Goal: Information Seeking & Learning: Learn about a topic

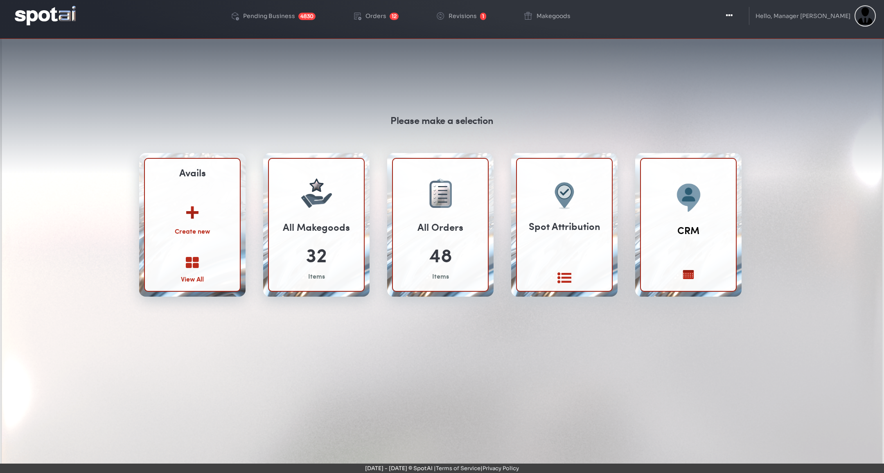
scroll to position [19, 0]
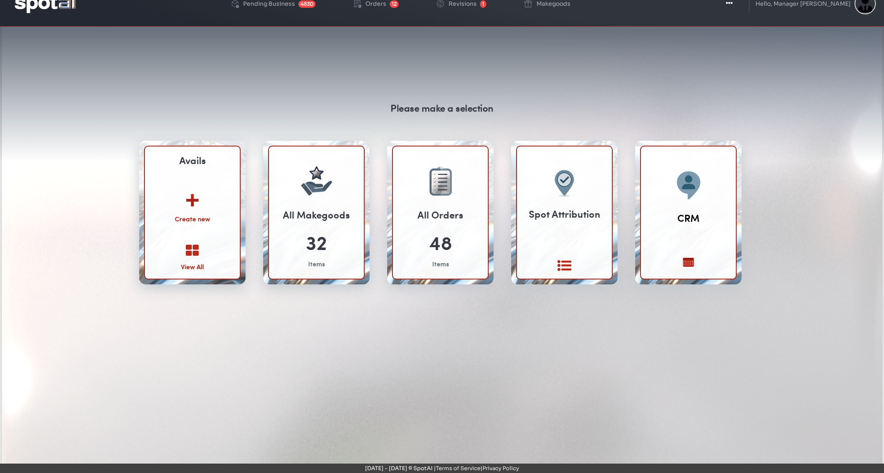
click at [188, 251] on icon at bounding box center [192, 251] width 13 height 14
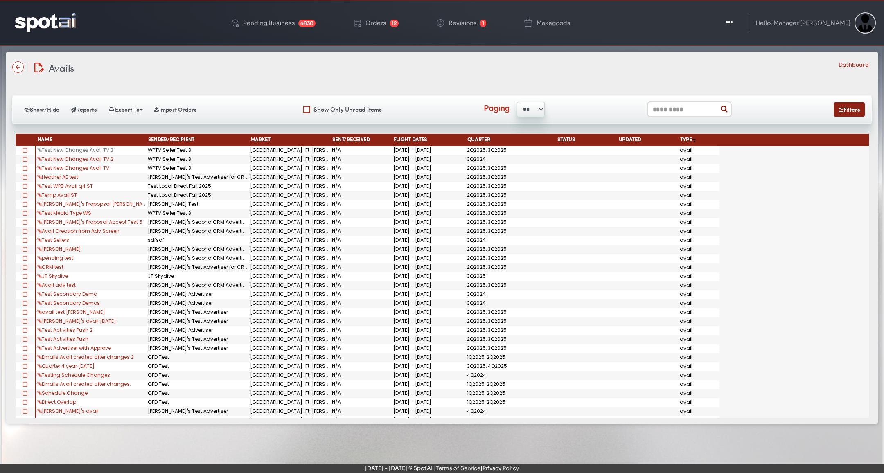
click at [111, 149] on link "Test New Changes Avail TV 3" at bounding box center [75, 150] width 76 height 7
click at [113, 160] on link "Test New Changes Avail TV 2" at bounding box center [75, 159] width 76 height 7
click at [90, 168] on link "Test New Changes Avail TV" at bounding box center [73, 168] width 72 height 7
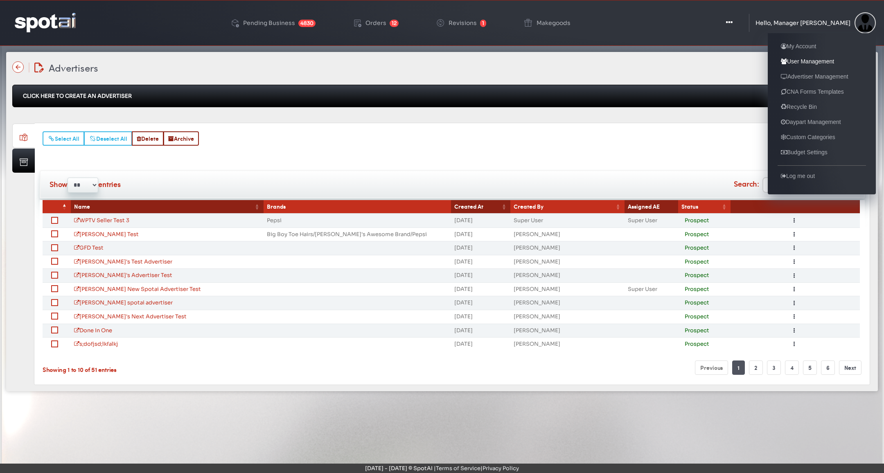
click at [820, 56] on link "User Management" at bounding box center [808, 61] width 60 height 10
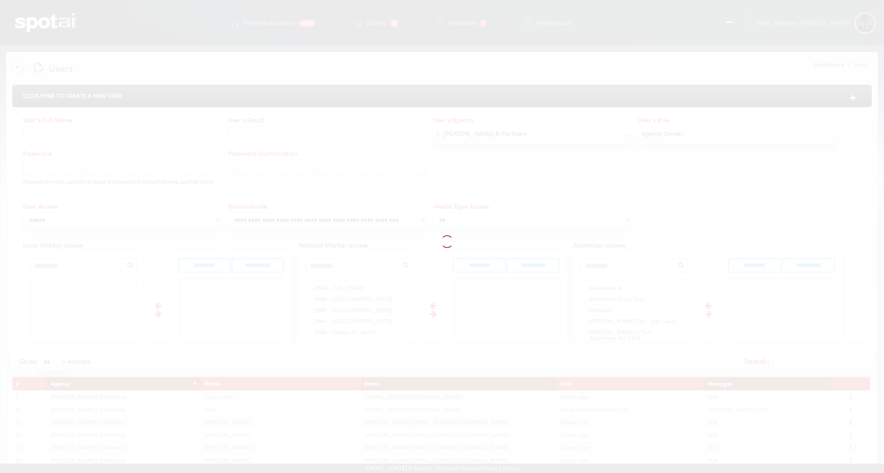
select select
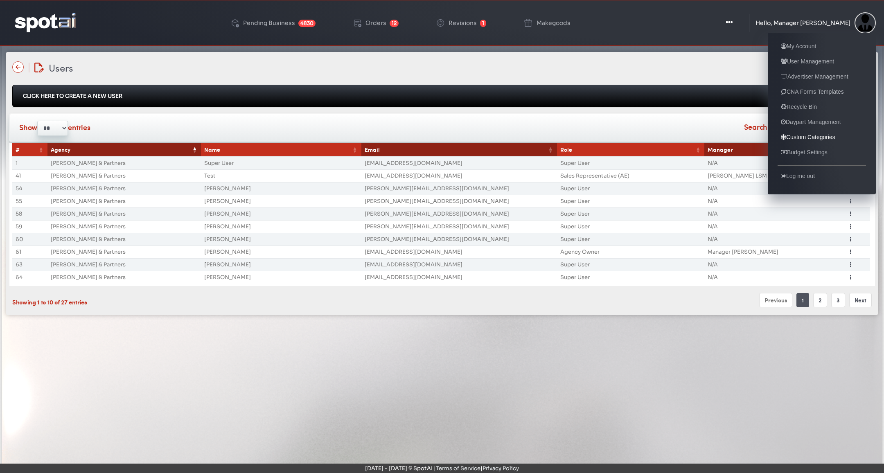
click at [817, 139] on link "Custom Categories" at bounding box center [808, 137] width 61 height 10
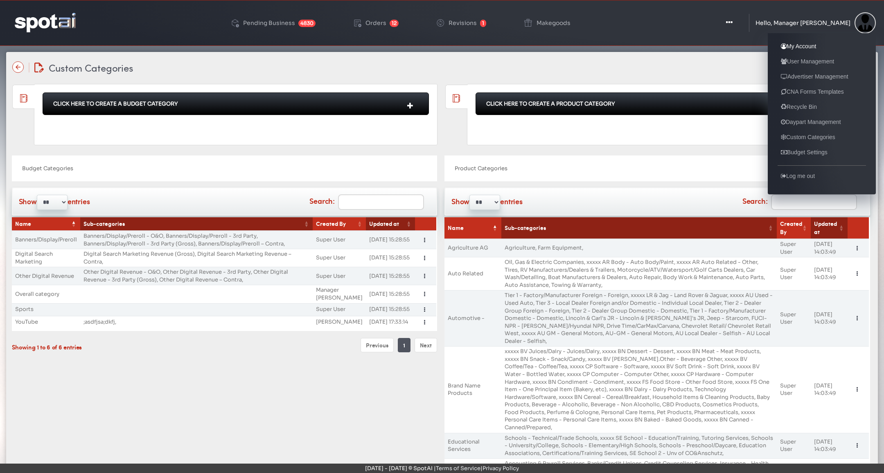
click at [809, 45] on link "My Account" at bounding box center [799, 46] width 42 height 10
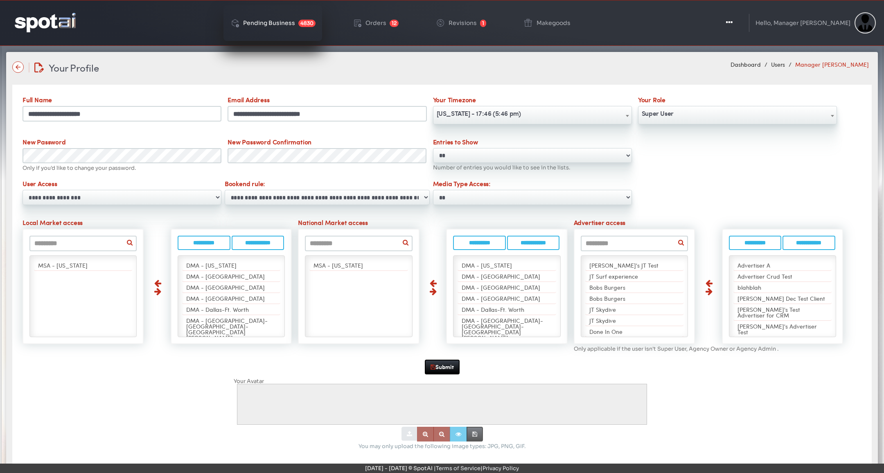
click at [275, 20] on div "Pending Business" at bounding box center [269, 23] width 52 height 6
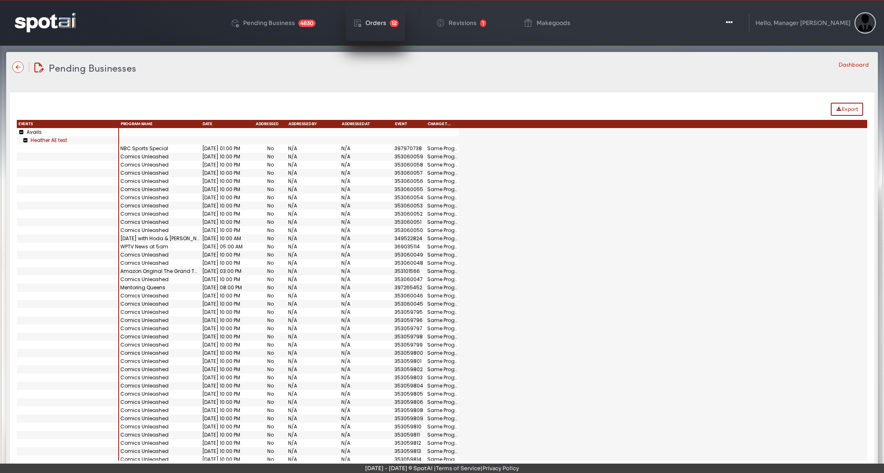
click at [386, 20] on div "Orders" at bounding box center [376, 23] width 21 height 6
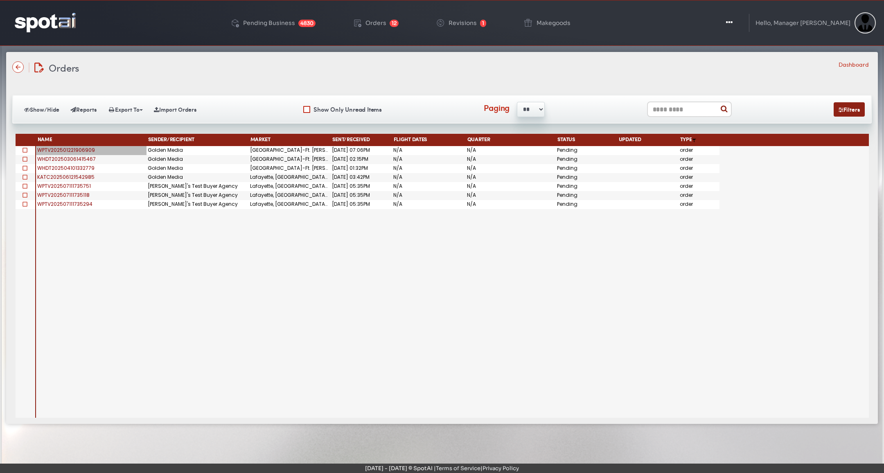
click at [80, 150] on span "WPTV202501221906909" at bounding box center [66, 150] width 58 height 7
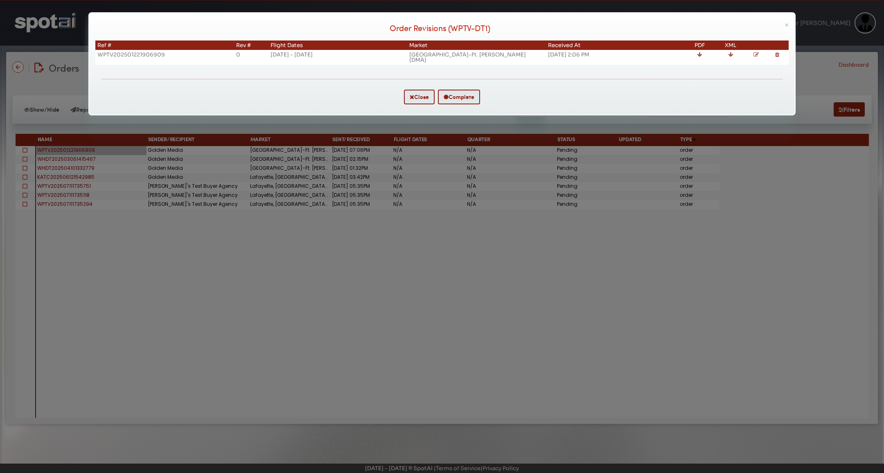
click at [142, 50] on td "WPTV202501221906909" at bounding box center [164, 57] width 139 height 15
click at [699, 57] on link at bounding box center [699, 54] width 5 height 7
click at [466, 93] on button "Complete" at bounding box center [459, 97] width 42 height 15
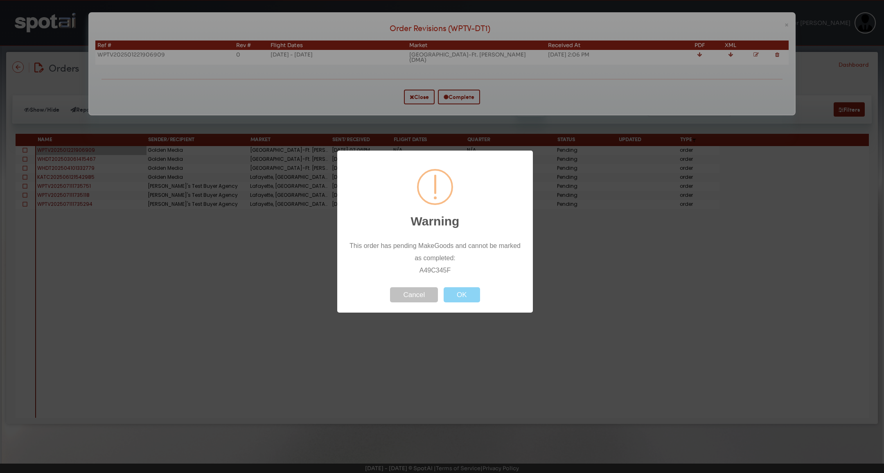
click at [413, 296] on button "Cancel" at bounding box center [414, 294] width 48 height 15
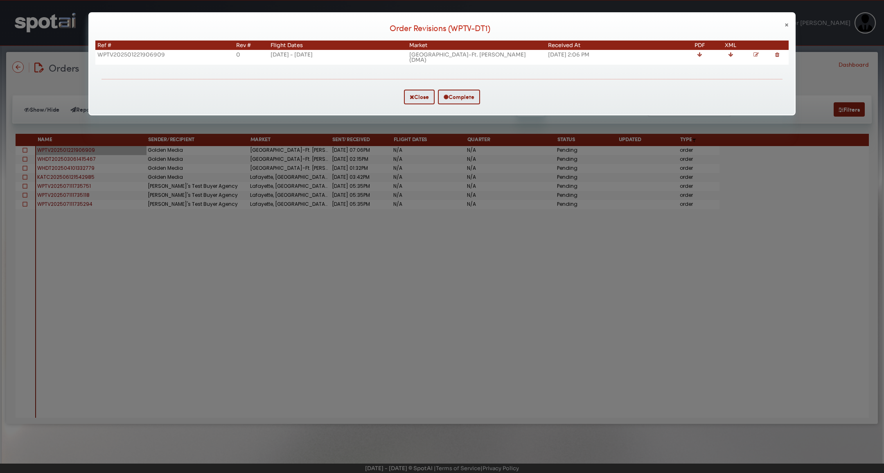
click at [787, 22] on span "×" at bounding box center [787, 24] width 4 height 9
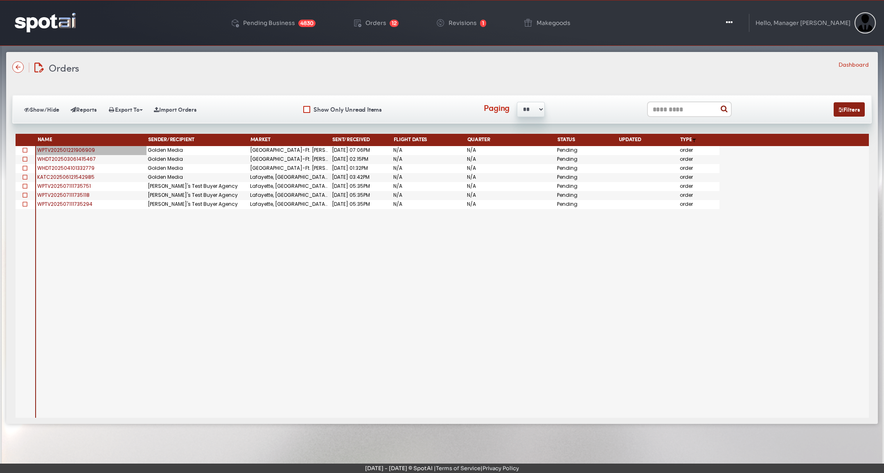
click at [54, 158] on span "WHDT202503061415467" at bounding box center [66, 159] width 59 height 7
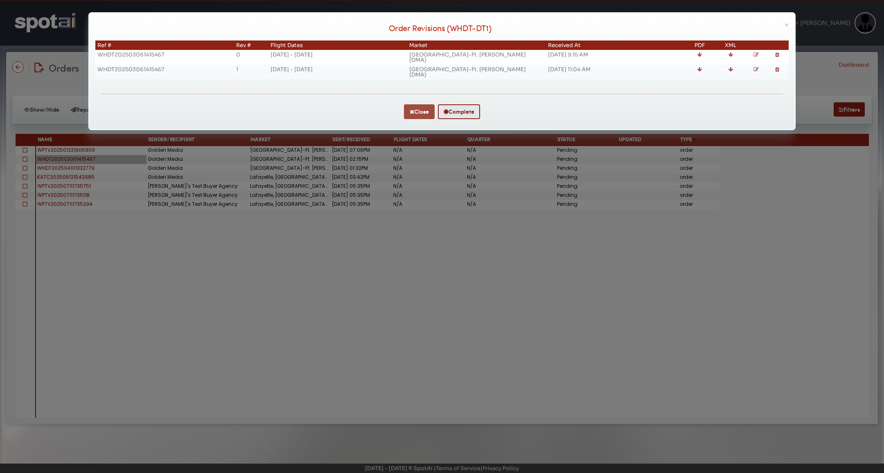
click at [418, 105] on button "Close" at bounding box center [419, 111] width 31 height 15
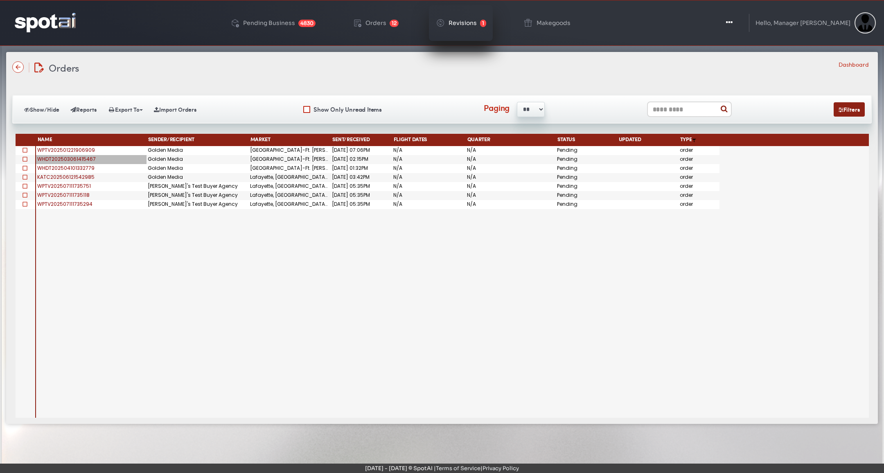
click at [461, 20] on div "Revisions" at bounding box center [463, 23] width 28 height 6
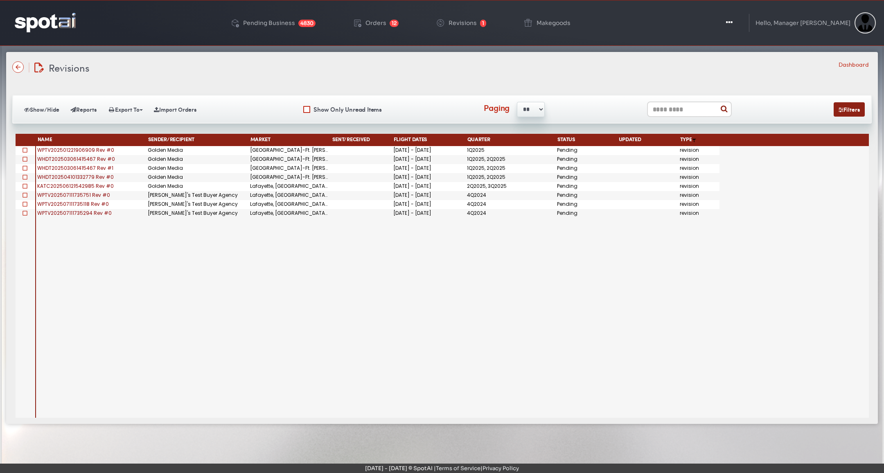
click at [99, 149] on span "WPTV202501221906909 Rev #0" at bounding box center [75, 150] width 77 height 7
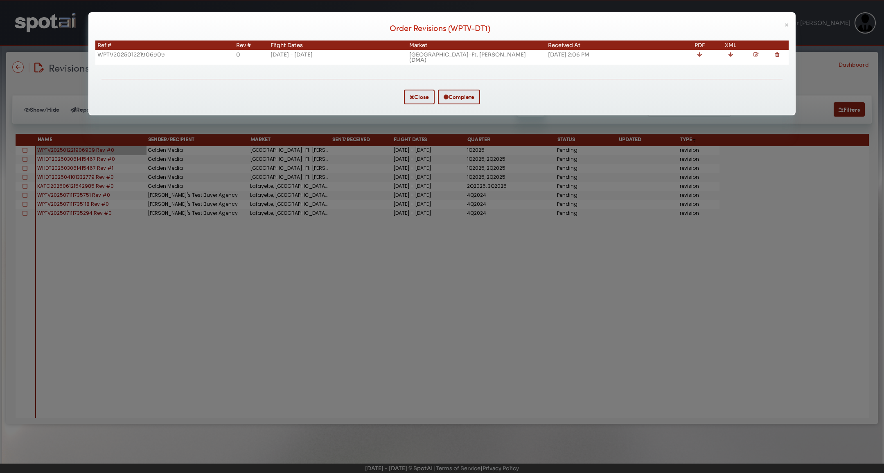
click at [757, 55] on icon at bounding box center [756, 54] width 5 height 5
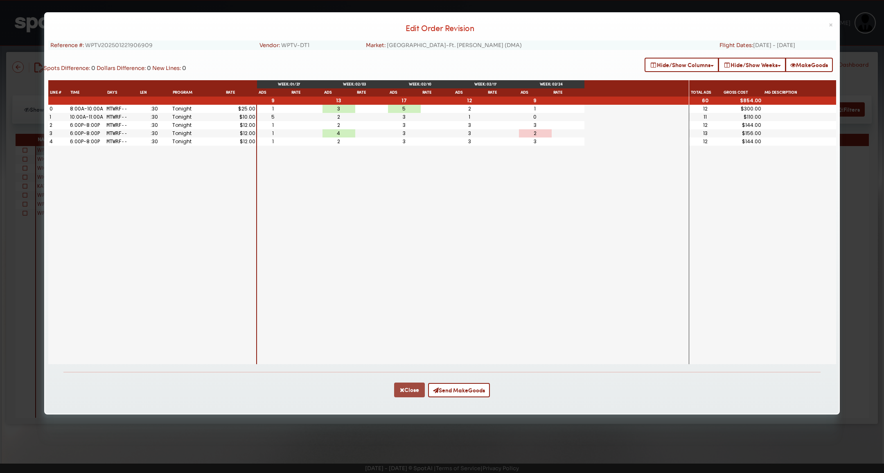
click at [410, 393] on button "Close" at bounding box center [409, 390] width 31 height 15
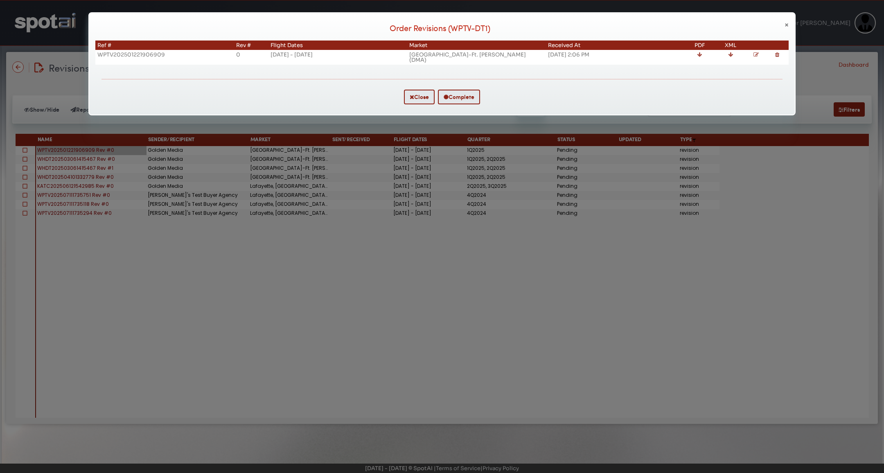
click at [787, 23] on span "×" at bounding box center [787, 24] width 4 height 9
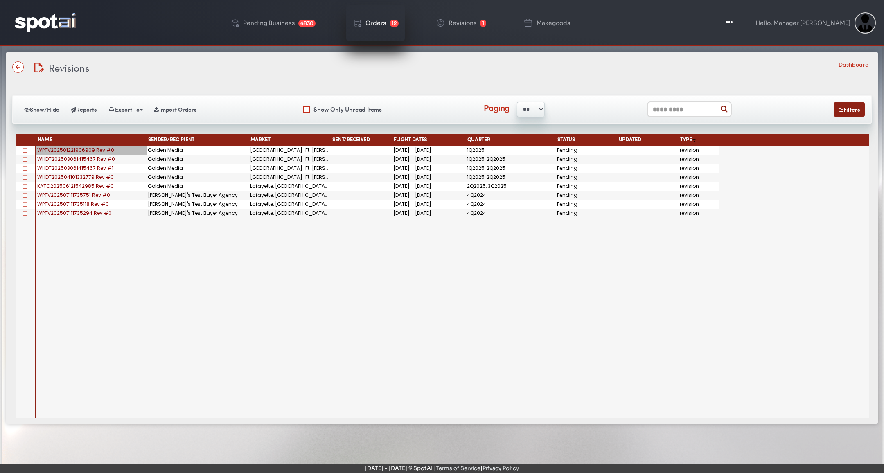
click at [370, 20] on link "Orders 12" at bounding box center [375, 23] width 59 height 36
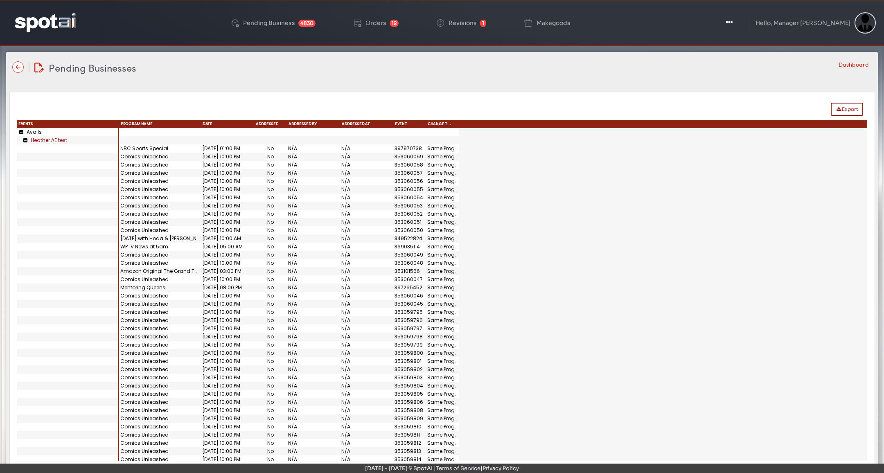
click at [59, 14] on img at bounding box center [45, 22] width 61 height 19
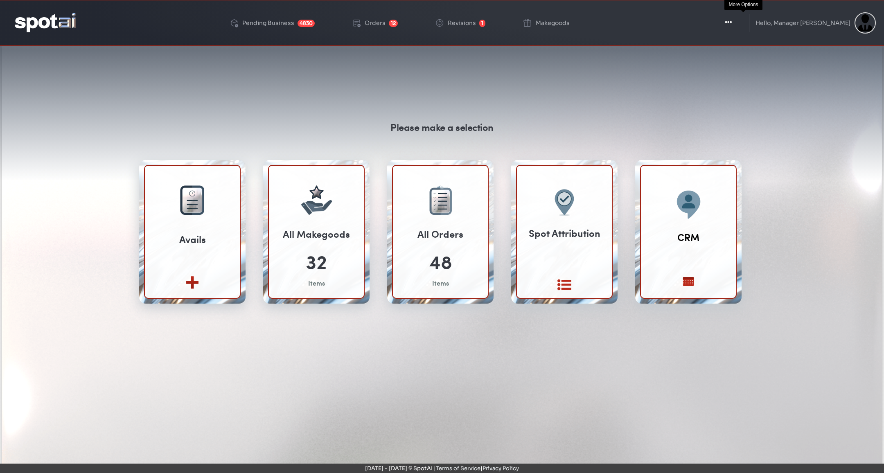
click at [737, 19] on button "Toggle Dropdown" at bounding box center [728, 23] width 25 height 20
click at [741, 20] on button "Toggle Dropdown" at bounding box center [728, 23] width 25 height 20
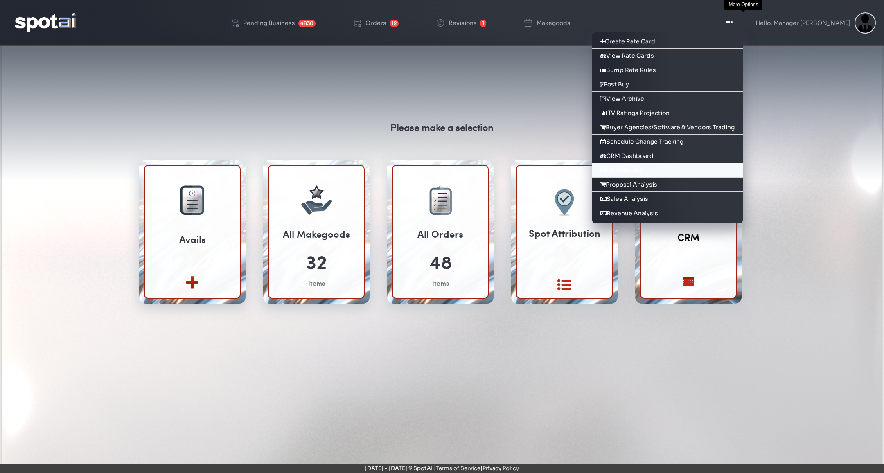
click at [653, 170] on link "My Calendar" at bounding box center [667, 170] width 151 height 14
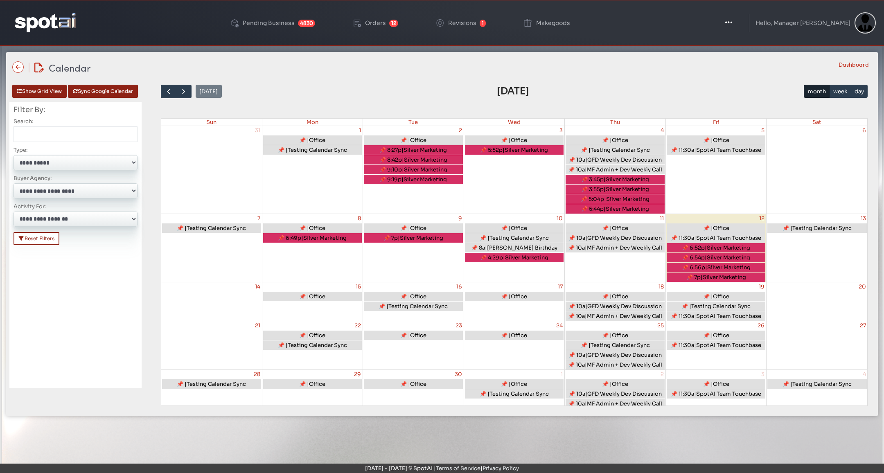
click at [723, 264] on span "Silver Marketing" at bounding box center [728, 267] width 43 height 7
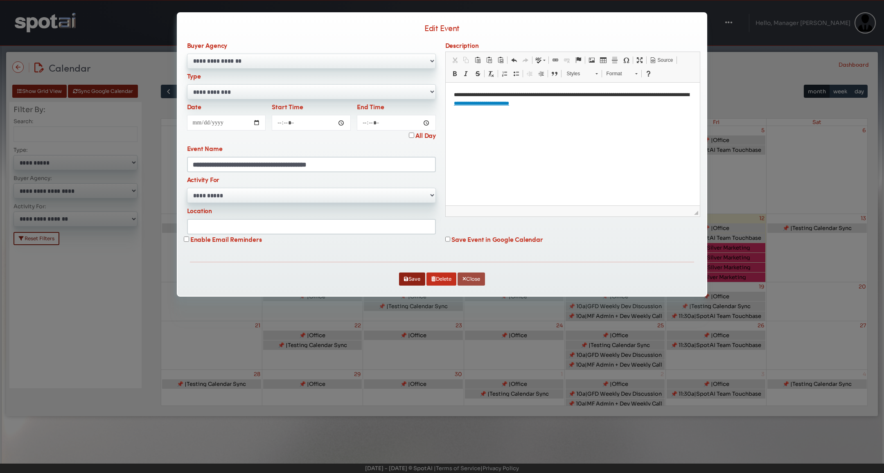
click at [467, 279] on button "Close" at bounding box center [471, 279] width 27 height 13
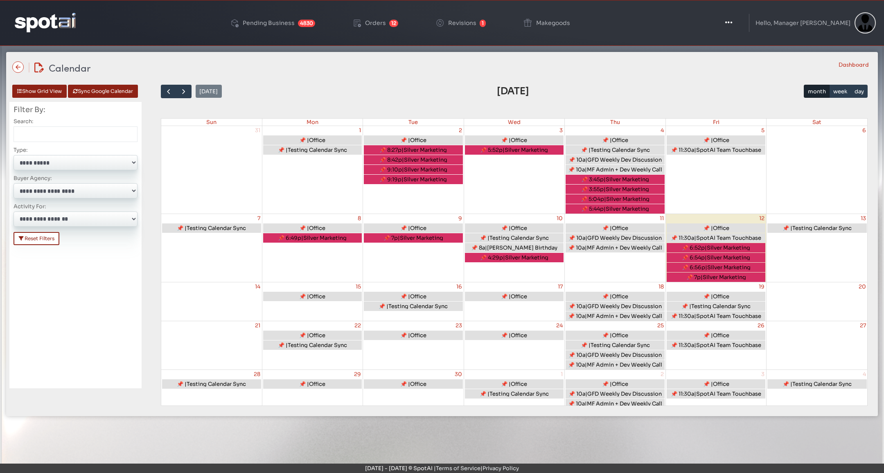
click at [739, 349] on div "26 📌 | Office 📌 11:30a | SpotAI Team Touchbase" at bounding box center [716, 345] width 101 height 48
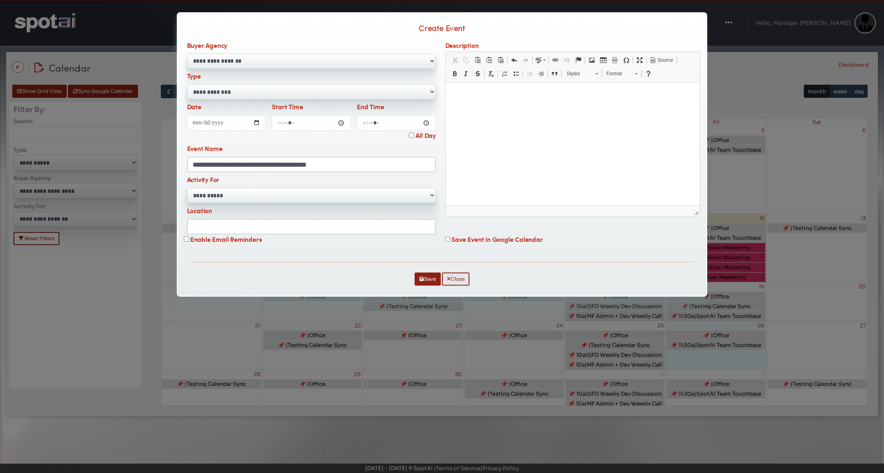
click at [739, 347] on div "**********" at bounding box center [442, 236] width 884 height 473
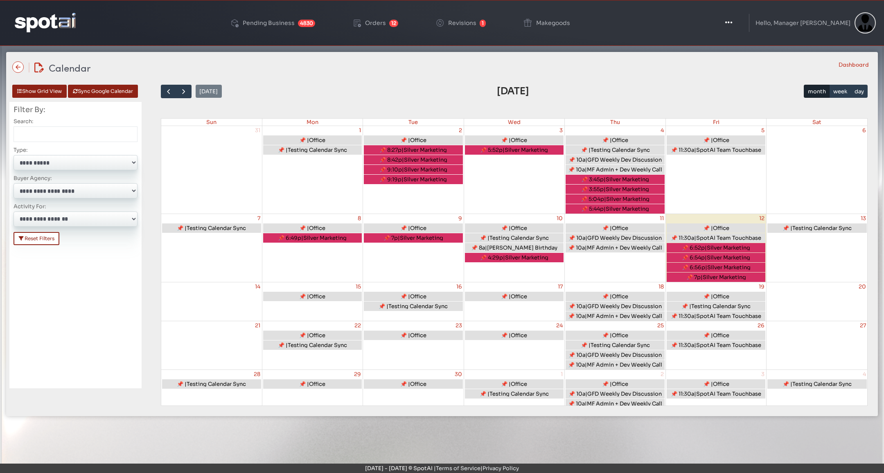
click at [727, 316] on span "SpotAI Team Touchbase" at bounding box center [728, 316] width 65 height 7
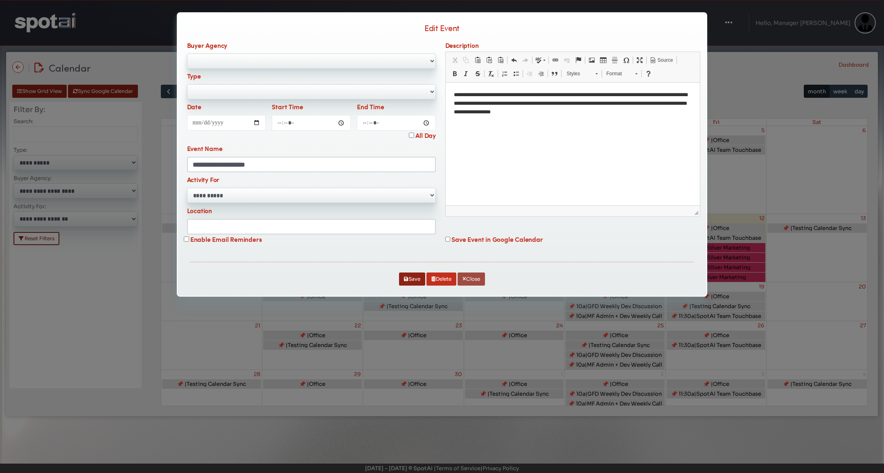
click at [470, 278] on button "Close" at bounding box center [471, 279] width 27 height 13
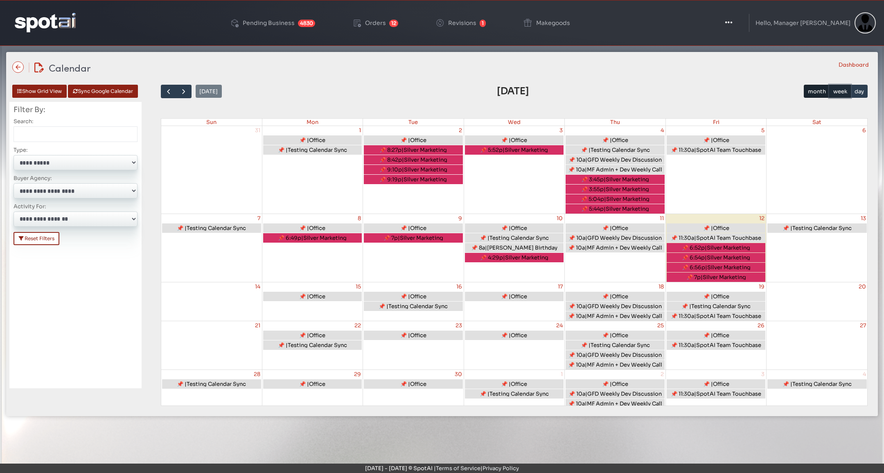
click at [838, 91] on button "week" at bounding box center [840, 91] width 22 height 13
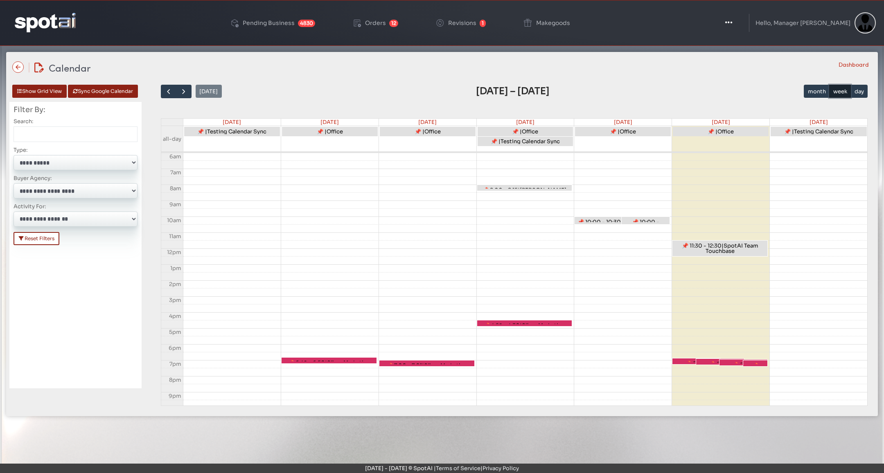
scroll to position [129, 0]
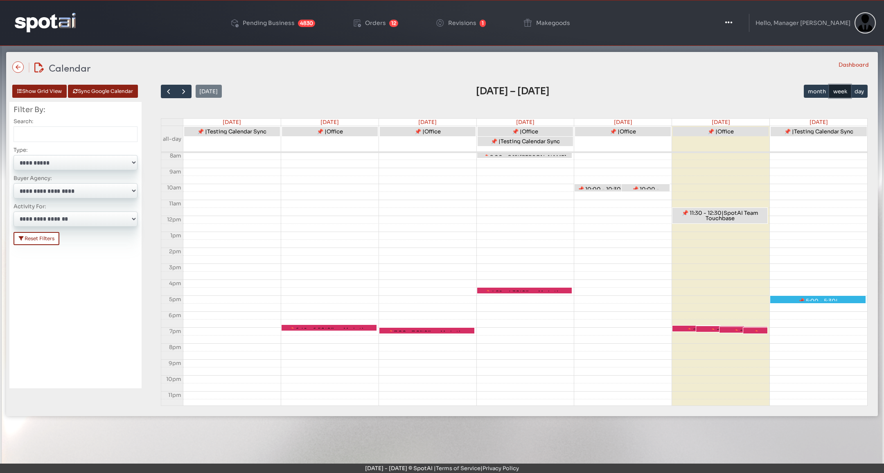
click at [832, 295] on div "12am 1am 2am 3am 4am 5am 6am 7am 8am 9am 10am 11am 12pm 1pm 2pm 3pm 4pm 5pm 6pm…" at bounding box center [514, 215] width 707 height 383
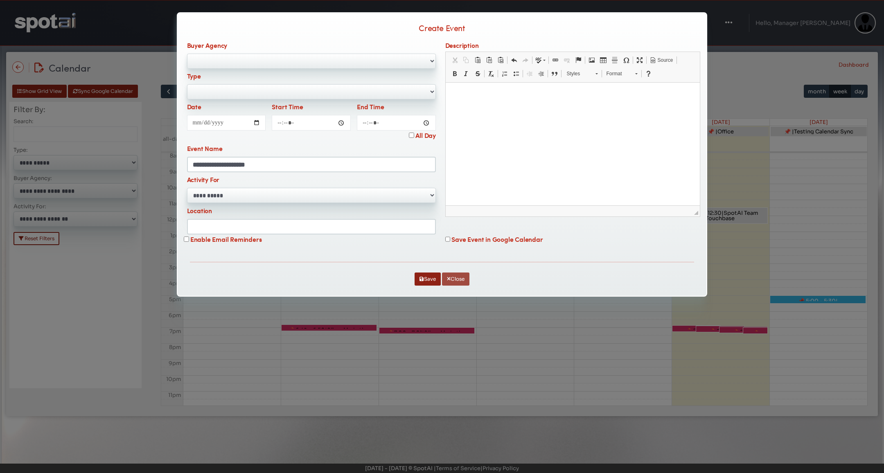
click at [468, 277] on button "Close" at bounding box center [455, 279] width 27 height 13
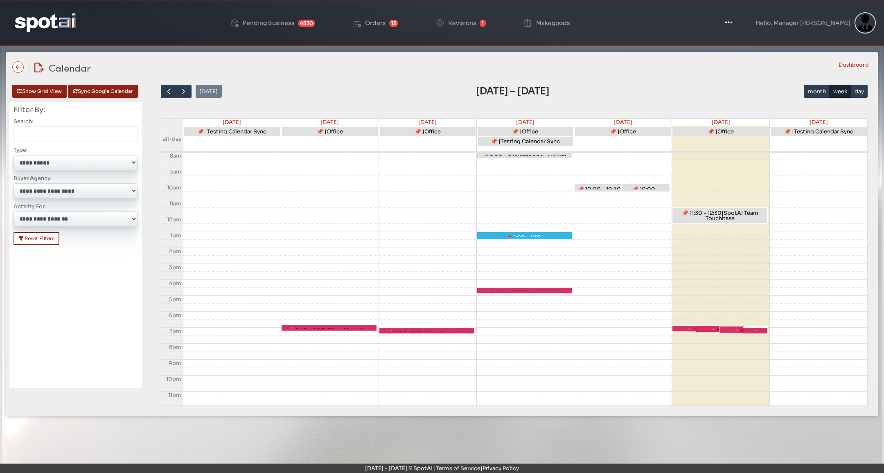
click at [517, 234] on div "12am 1am 2am 3am 4am 5am 6am 7am 8am 9am 10am 11am 12pm 1pm 2pm 3pm 4pm 5pm 6pm…" at bounding box center [514, 215] width 707 height 383
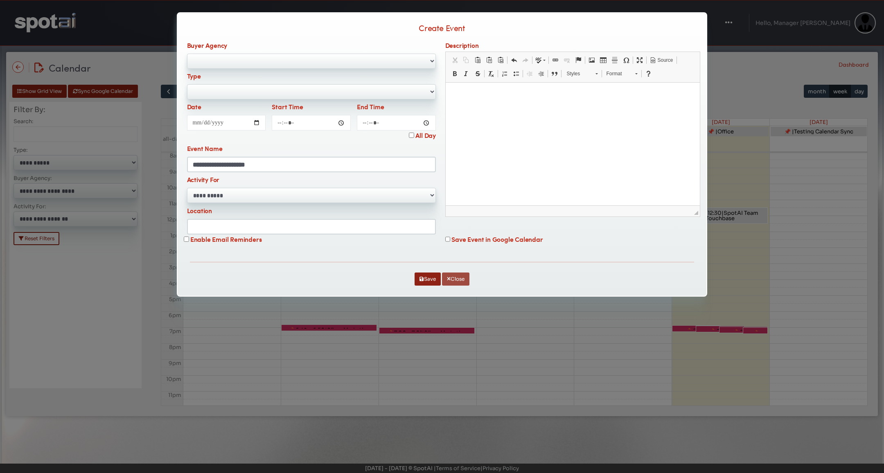
click at [454, 279] on button "Close" at bounding box center [455, 279] width 27 height 13
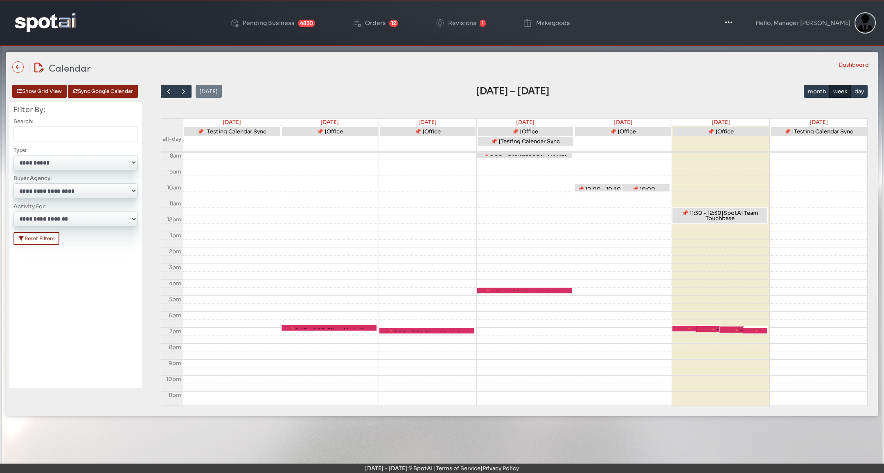
click at [66, 161] on select "**********" at bounding box center [76, 162] width 124 height 15
click at [14, 155] on select "**********" at bounding box center [76, 162] width 124 height 15
click at [732, 22] on icon "button" at bounding box center [728, 22] width 7 height 8
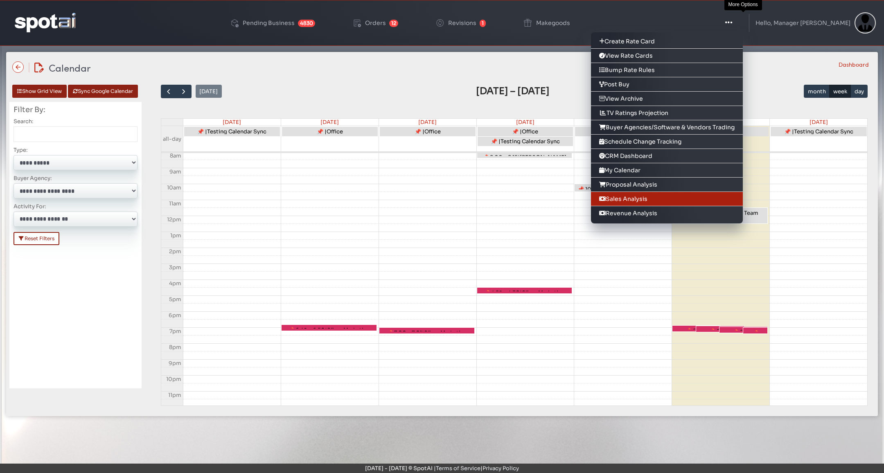
click at [667, 194] on link "Sales Analysis" at bounding box center [667, 199] width 152 height 14
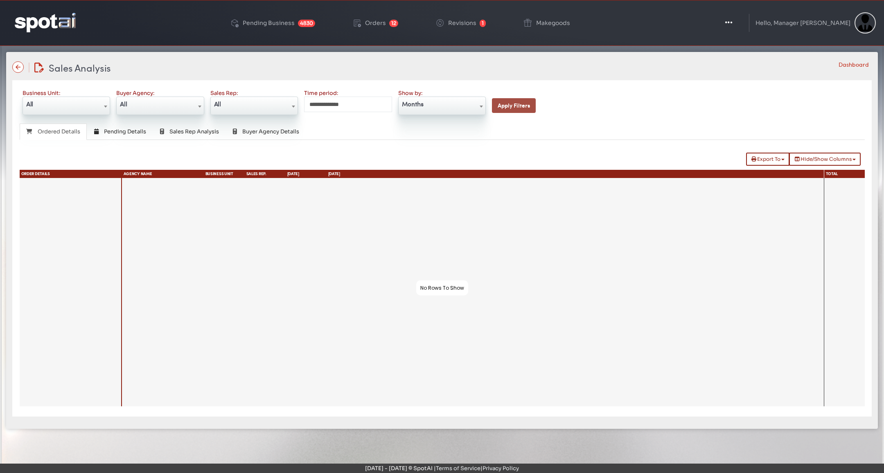
click at [516, 100] on button "Apply Filters" at bounding box center [514, 105] width 44 height 15
click at [117, 131] on span "Pending Details" at bounding box center [125, 131] width 42 height 7
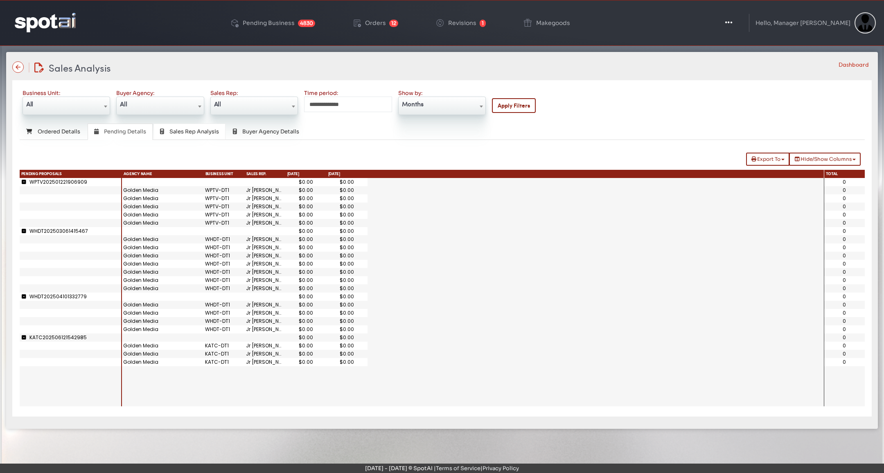
click at [176, 131] on span "Sales Rep Analysis" at bounding box center [194, 131] width 50 height 7
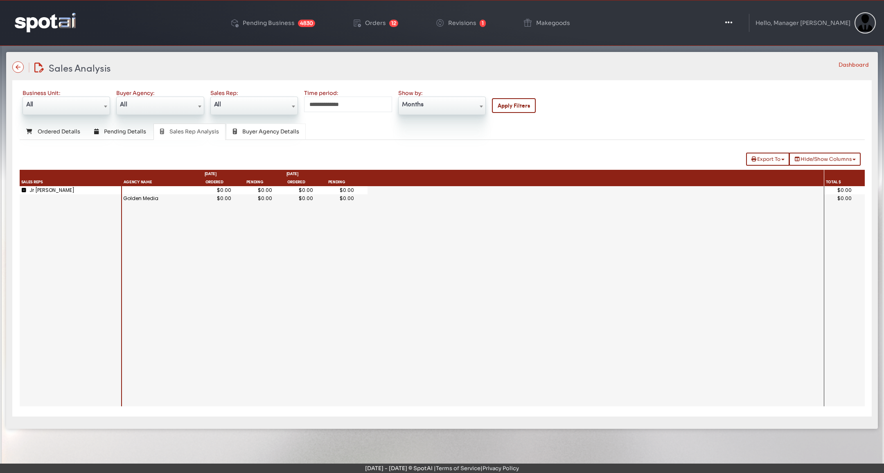
click at [240, 133] on link "Buyer Agency Details" at bounding box center [265, 132] width 79 height 17
click at [46, 124] on link "Ordered Details" at bounding box center [53, 132] width 67 height 17
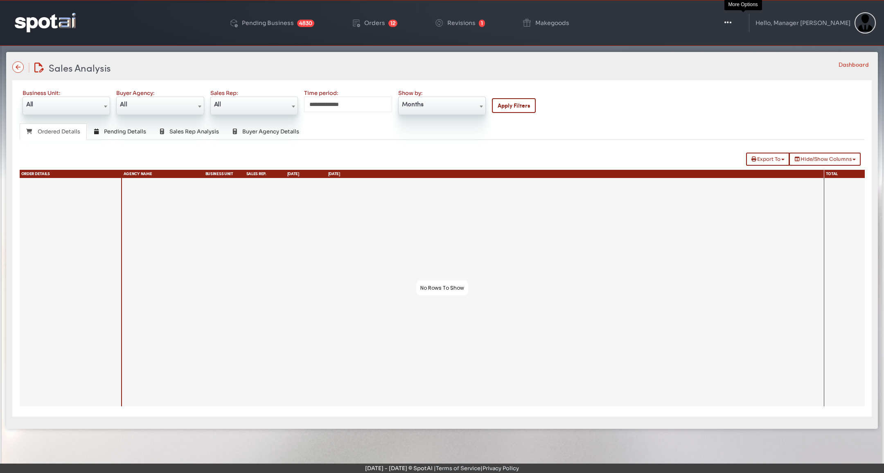
click at [732, 25] on icon "button" at bounding box center [728, 22] width 7 height 8
click at [732, 21] on icon "button" at bounding box center [728, 22] width 7 height 8
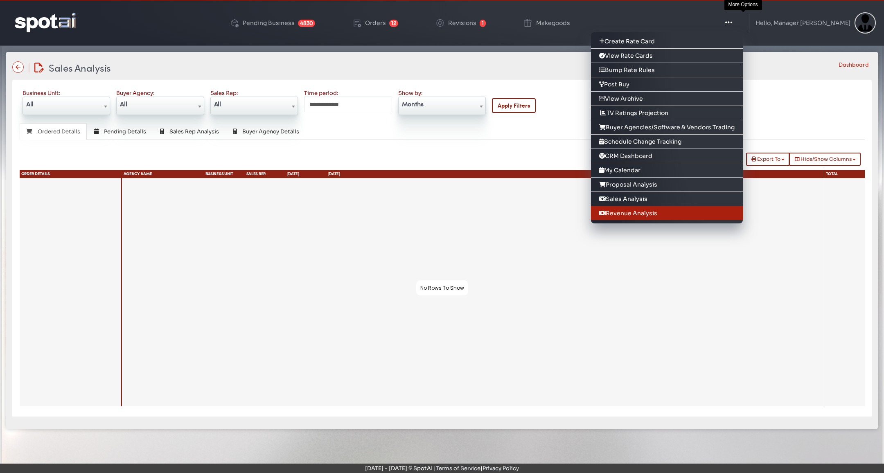
click at [680, 207] on link "Revenue Analysis" at bounding box center [667, 213] width 152 height 14
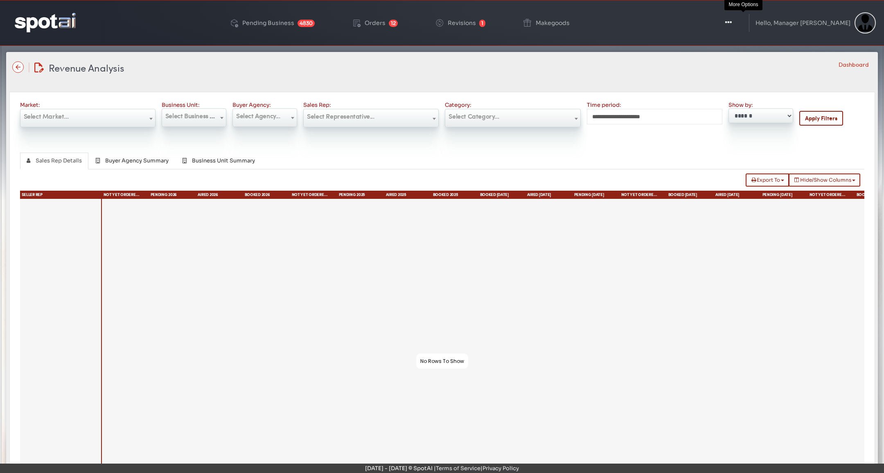
click at [741, 21] on button "Toggle Dropdown" at bounding box center [728, 23] width 25 height 20
click at [350, 116] on span "Select Representative..." at bounding box center [340, 115] width 67 height 9
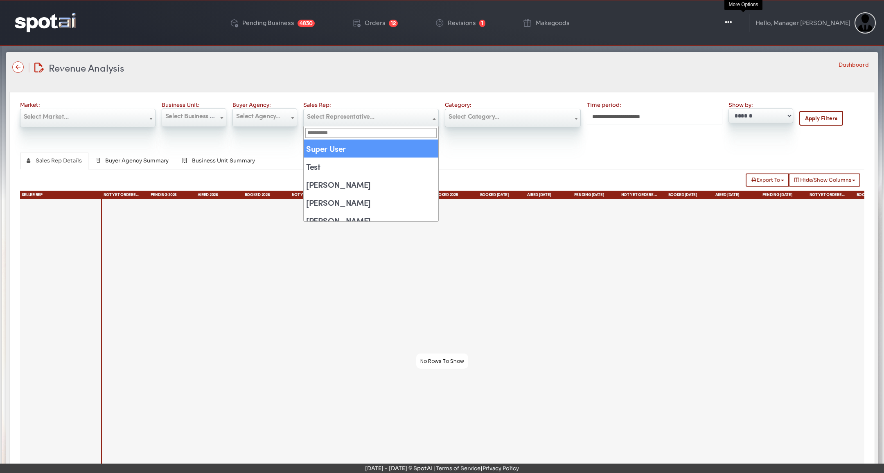
click at [741, 16] on button "Toggle Dropdown" at bounding box center [728, 23] width 25 height 20
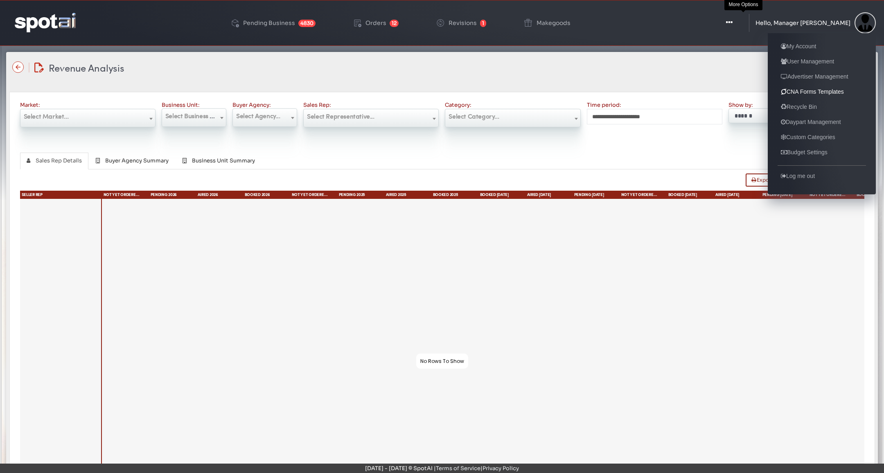
click at [820, 95] on link "CNA Forms Templates" at bounding box center [813, 92] width 70 height 10
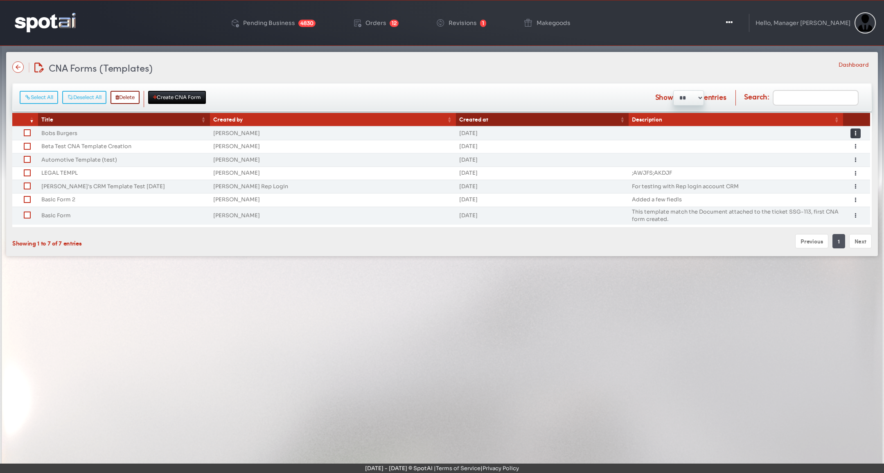
click at [854, 131] on button "Toggle Dropdown" at bounding box center [856, 134] width 10 height 10
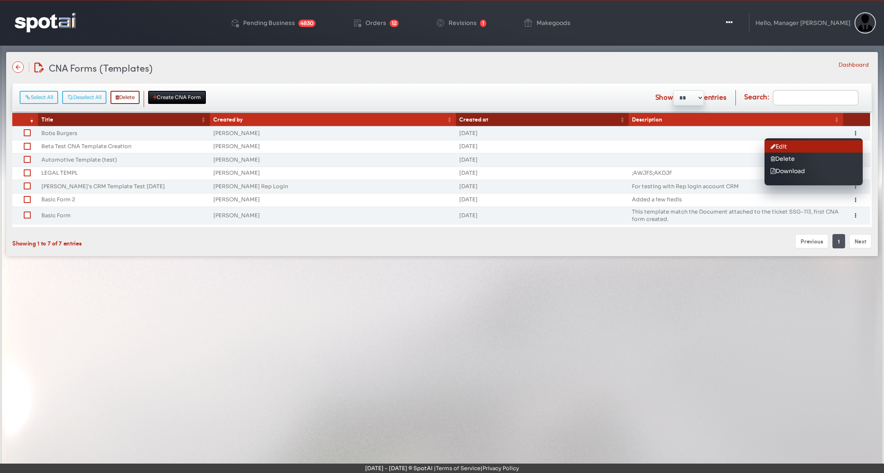
click at [818, 143] on link "Edit" at bounding box center [814, 146] width 98 height 12
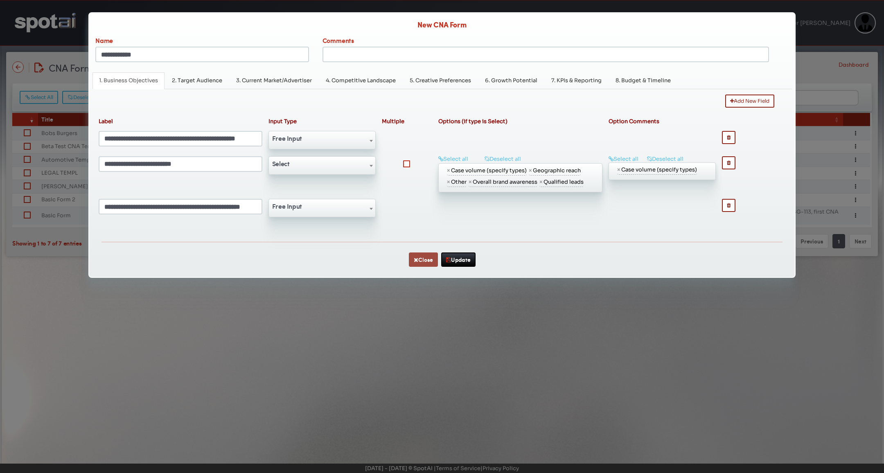
click at [427, 258] on button "Close" at bounding box center [423, 260] width 29 height 14
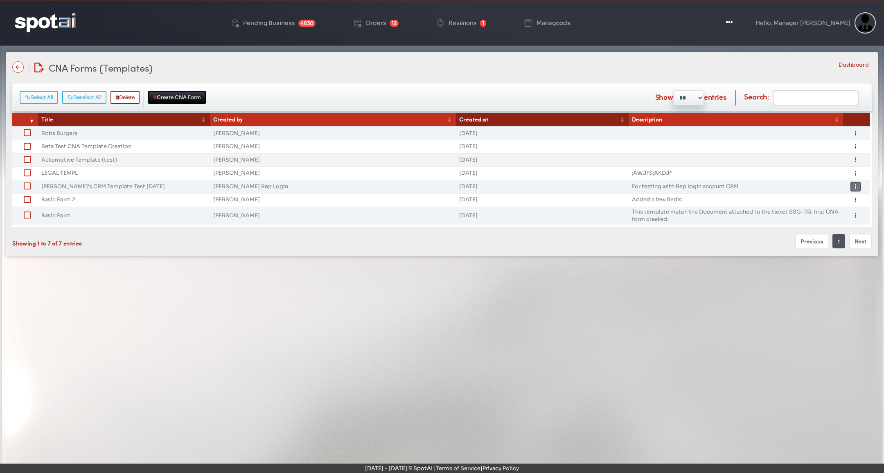
click at [855, 184] on icon "button" at bounding box center [855, 187] width 1 height 6
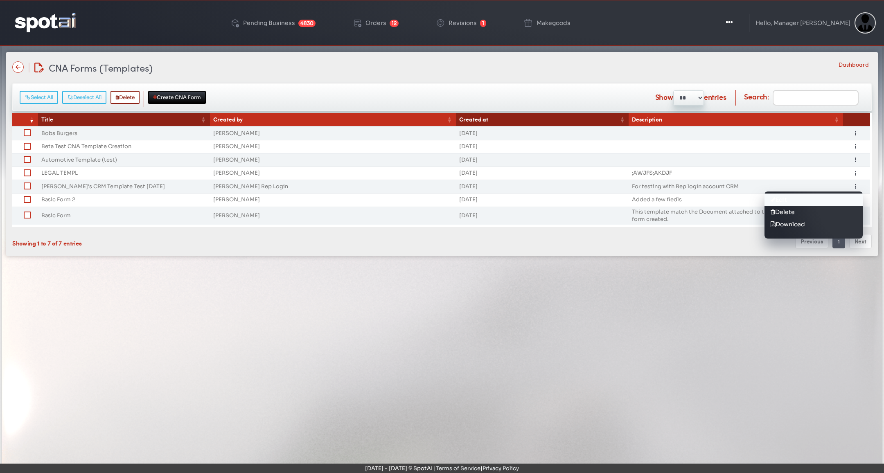
click at [837, 199] on link "Edit" at bounding box center [814, 200] width 98 height 12
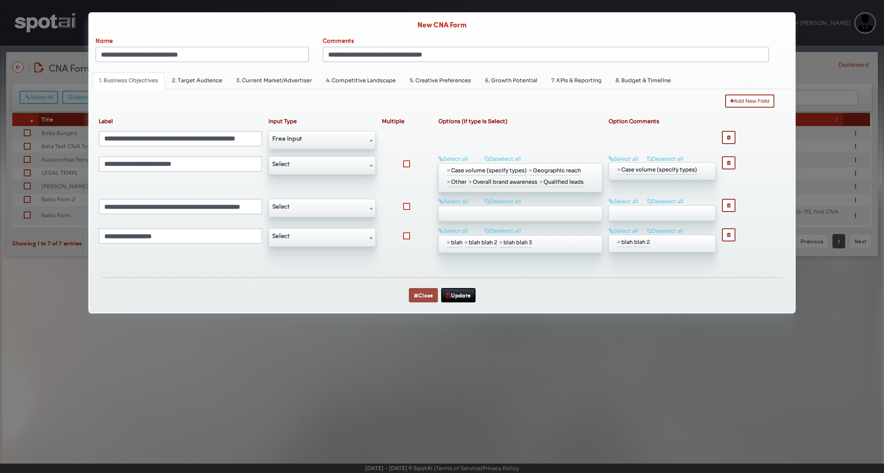
click at [428, 292] on button "Close" at bounding box center [423, 295] width 29 height 14
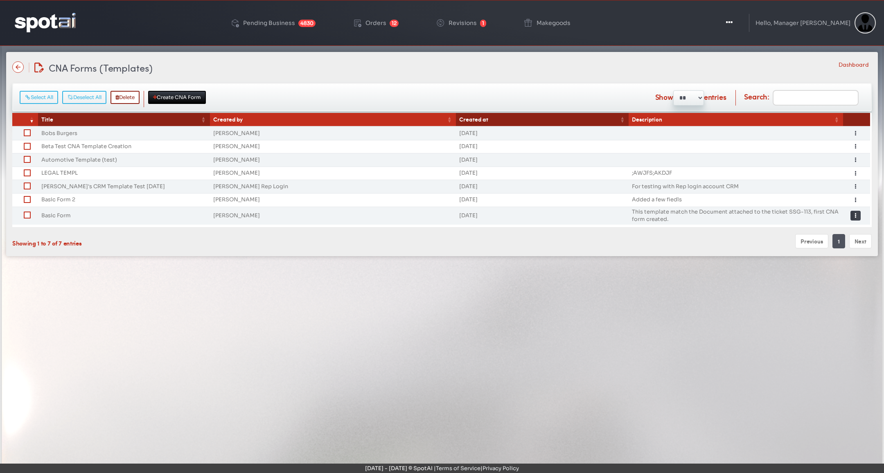
click at [857, 211] on button "Toggle Dropdown" at bounding box center [856, 216] width 10 height 10
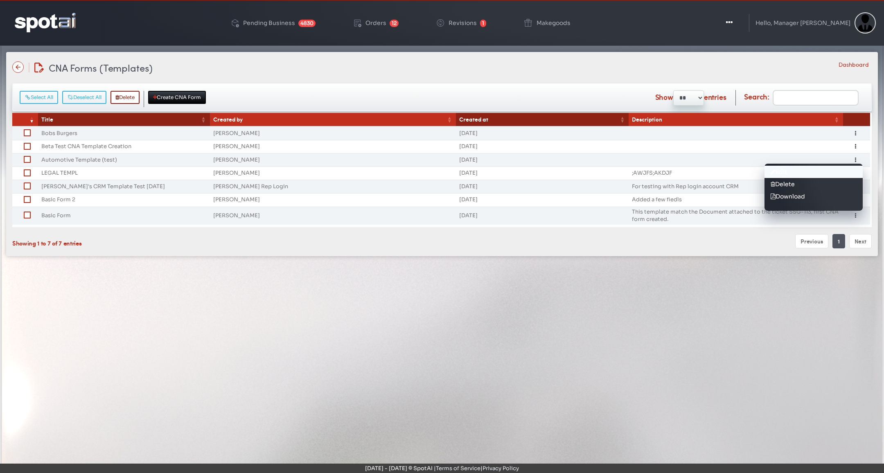
click at [816, 166] on link "Edit" at bounding box center [814, 172] width 98 height 12
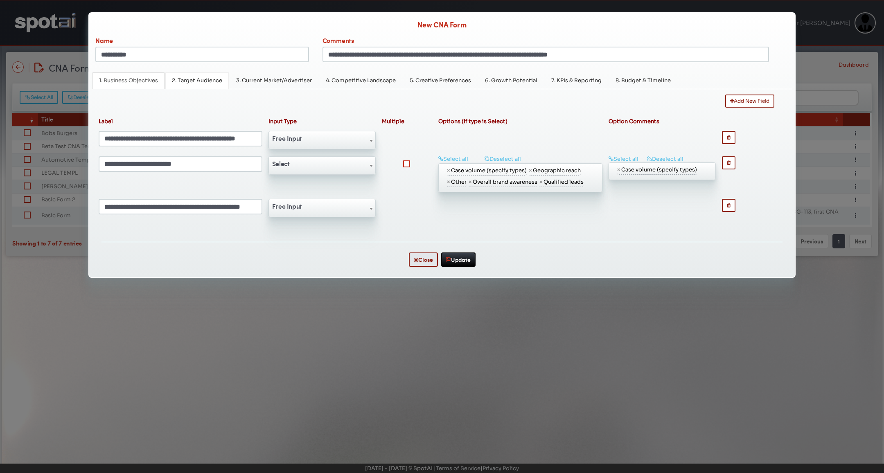
click at [201, 81] on span "2. Target Audience" at bounding box center [197, 80] width 50 height 7
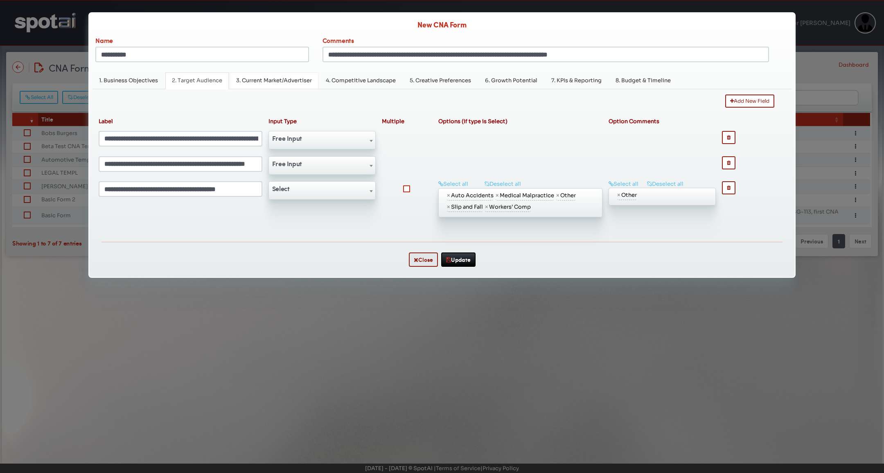
click at [263, 79] on span "3. Current Market/Advertiser" at bounding box center [274, 80] width 76 height 7
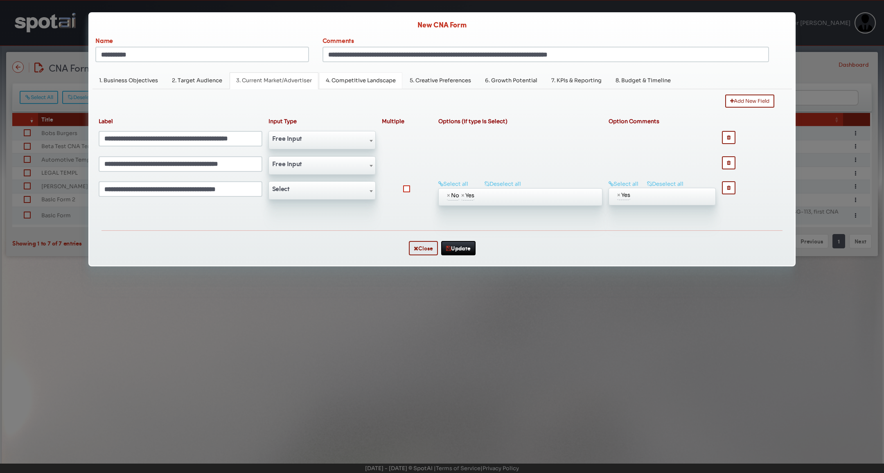
click at [384, 87] on link "4. Competitive Landscape" at bounding box center [360, 80] width 83 height 17
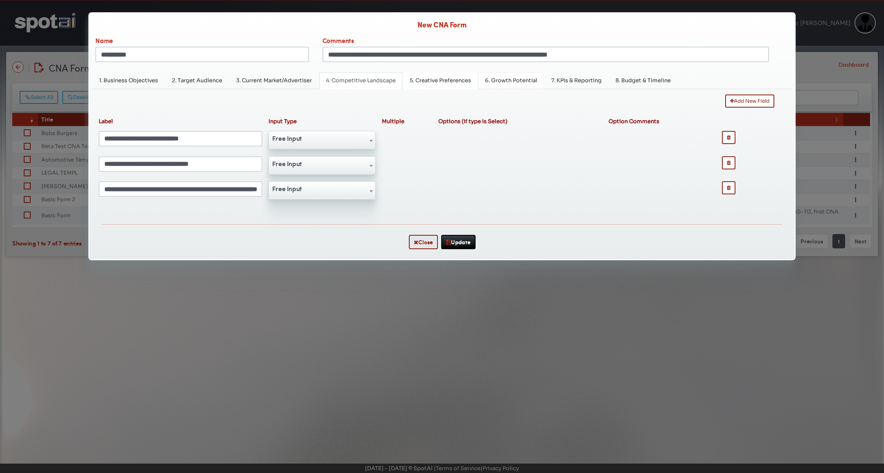
drag, startPoint x: 440, startPoint y: 84, endPoint x: 493, endPoint y: 79, distance: 53.8
click at [440, 84] on link "5. Creative Preferences" at bounding box center [440, 80] width 75 height 17
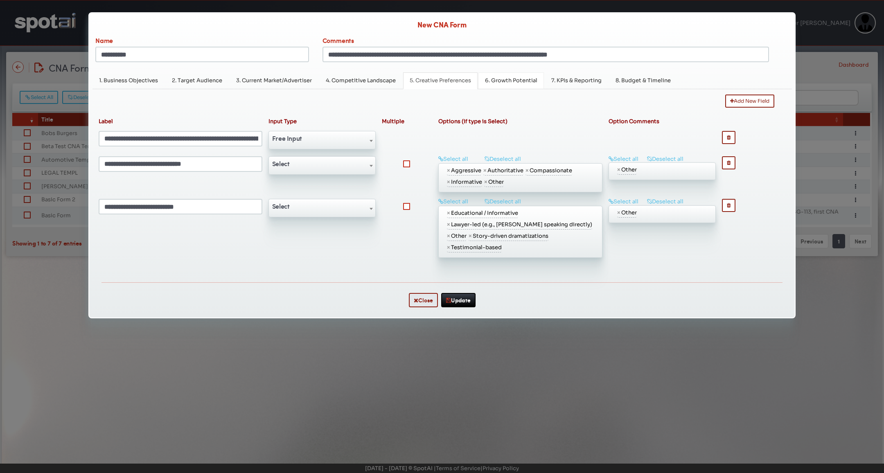
click at [511, 79] on span "6. Growth Potential" at bounding box center [511, 80] width 52 height 7
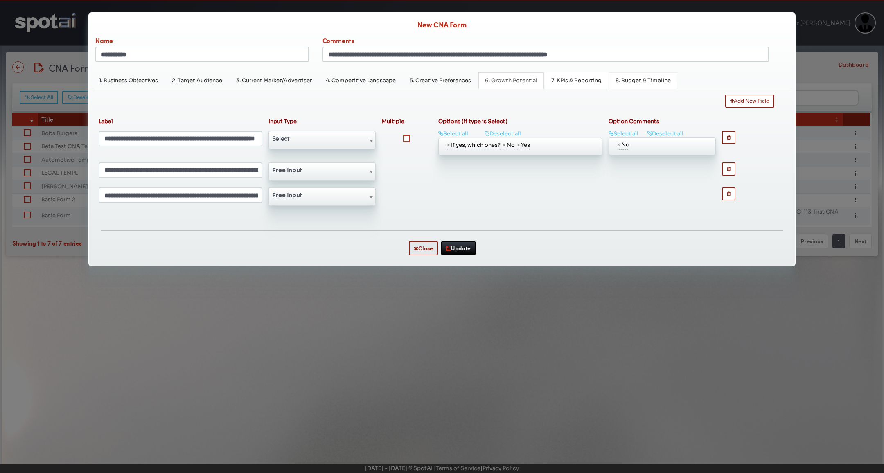
drag, startPoint x: 590, startPoint y: 75, endPoint x: 631, endPoint y: 79, distance: 41.5
click at [590, 75] on link "7. KPIs & Reporting" at bounding box center [576, 80] width 63 height 17
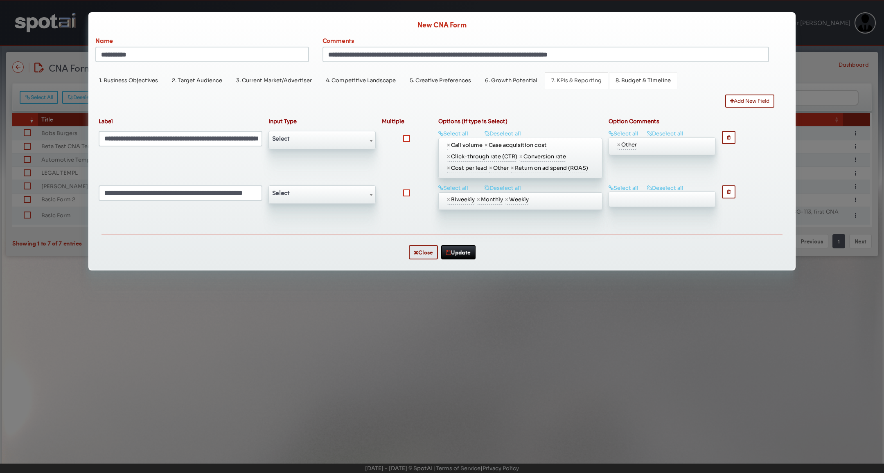
click at [649, 81] on span "8. Budget & Timeline" at bounding box center [643, 80] width 55 height 7
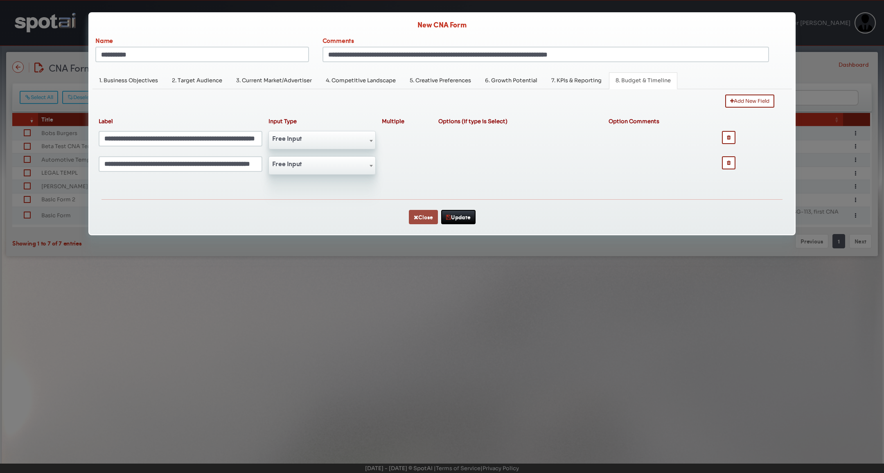
click at [427, 216] on button "Close" at bounding box center [423, 217] width 29 height 14
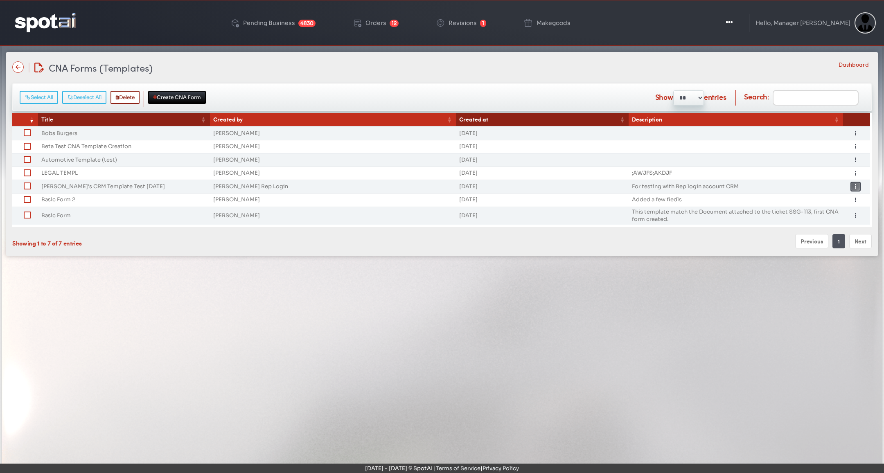
click at [853, 183] on button "Toggle Dropdown" at bounding box center [856, 187] width 10 height 10
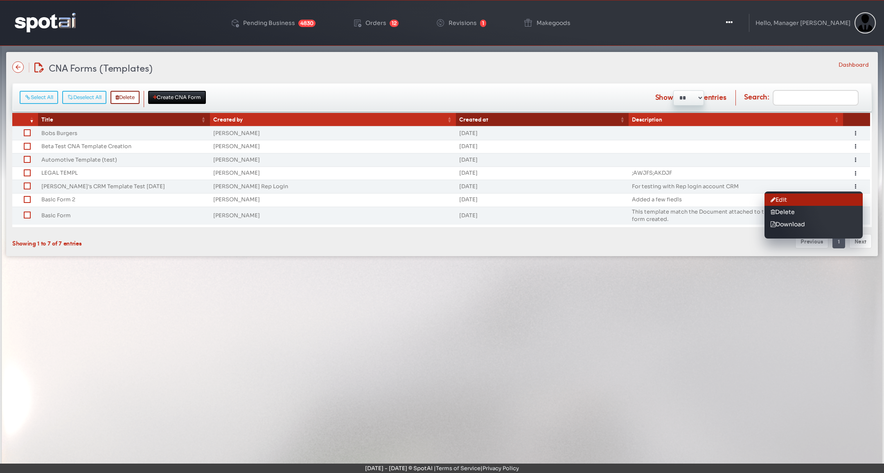
click at [840, 198] on link "Edit" at bounding box center [814, 200] width 98 height 12
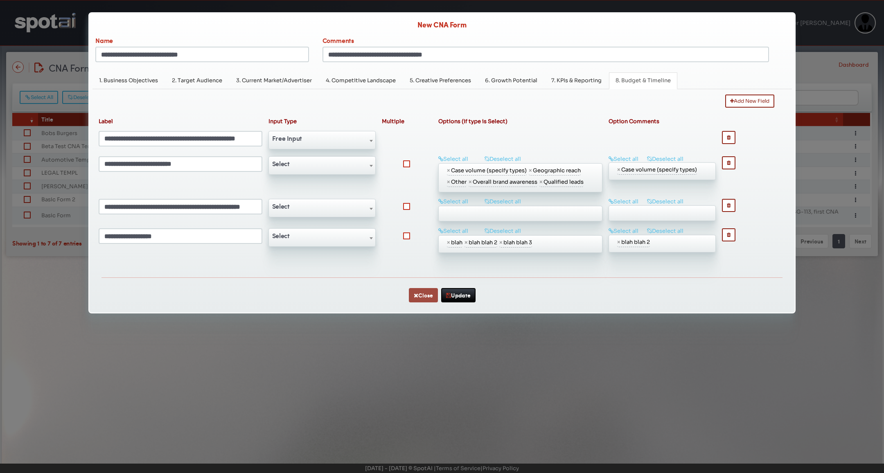
drag, startPoint x: 423, startPoint y: 297, endPoint x: 651, endPoint y: 277, distance: 228.9
click at [426, 298] on button "Close" at bounding box center [423, 295] width 29 height 14
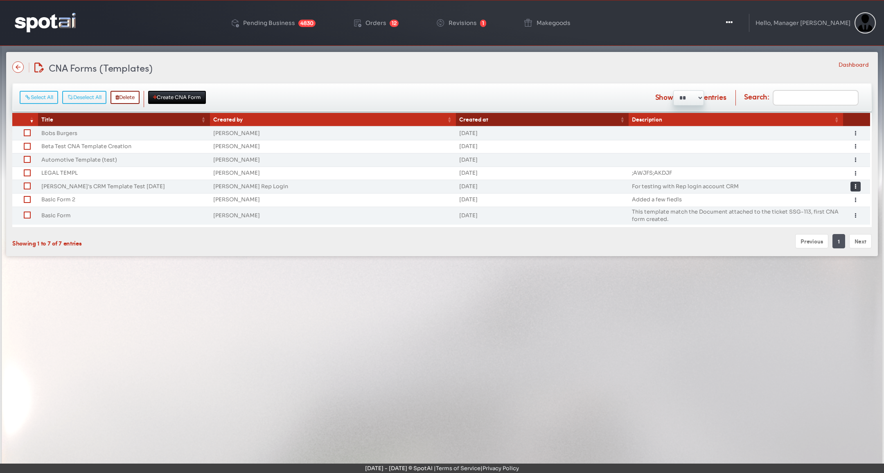
click at [857, 186] on button "Toggle Dropdown" at bounding box center [856, 187] width 10 height 10
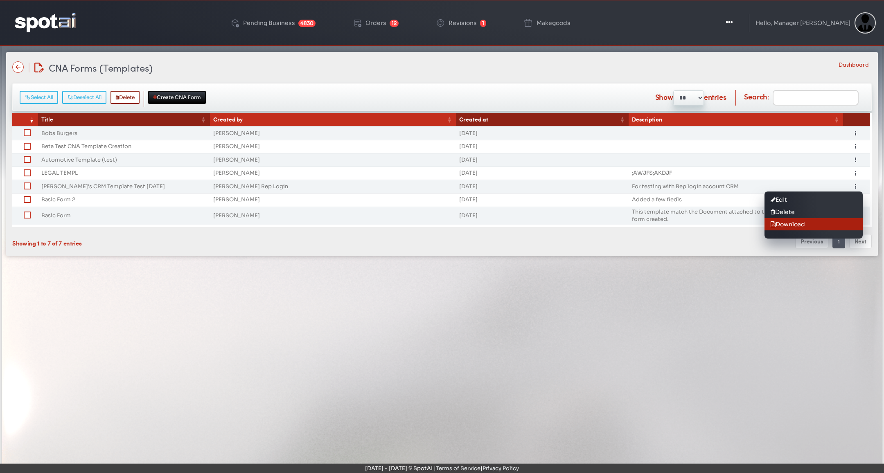
click at [807, 224] on link "Download" at bounding box center [814, 224] width 98 height 12
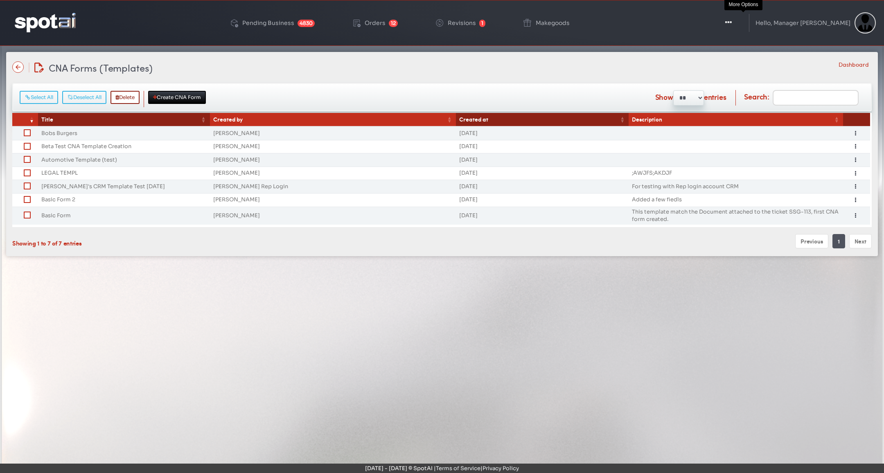
click at [732, 25] on icon "button" at bounding box center [728, 22] width 7 height 8
click at [741, 22] on button "Toggle Dropdown" at bounding box center [728, 23] width 25 height 20
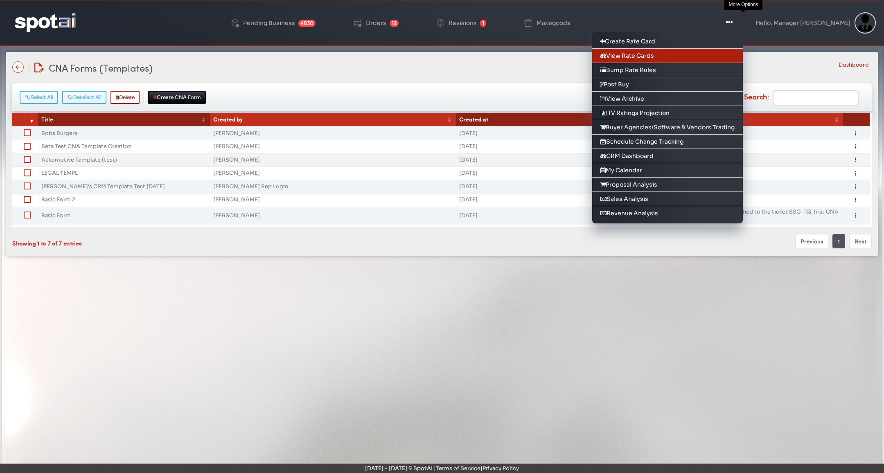
click at [677, 59] on link "View Rate Cards" at bounding box center [667, 56] width 151 height 14
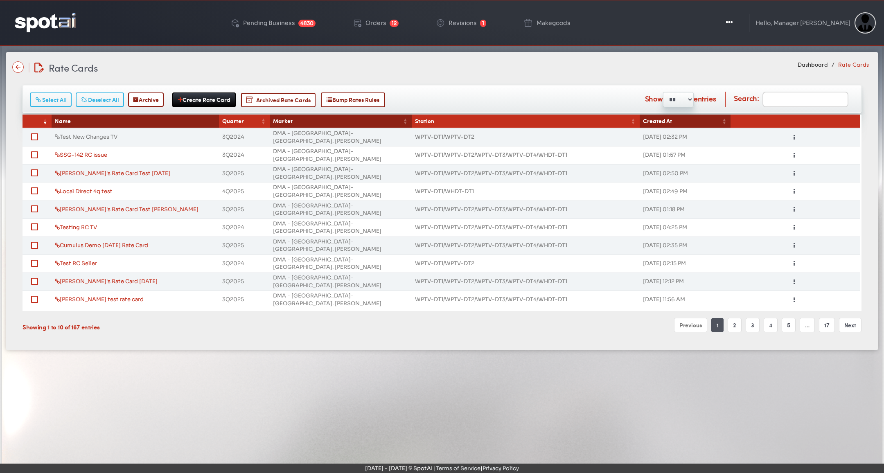
click at [91, 136] on link "Test New Changes TV" at bounding box center [86, 136] width 63 height 7
click at [140, 164] on td "Jen's Rate Card Test Sept 9th" at bounding box center [135, 173] width 167 height 18
click at [133, 170] on link "Jen's Rate Card Test Sept 9th" at bounding box center [112, 173] width 115 height 7
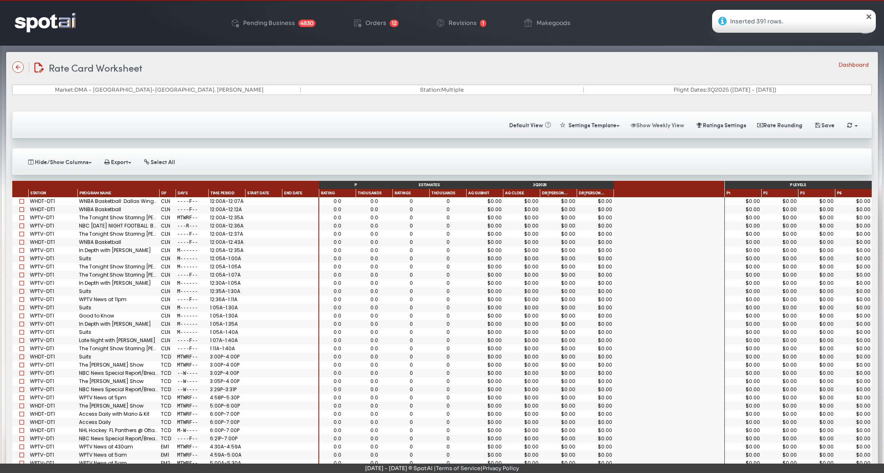
click at [665, 124] on button "Show Weekly View" at bounding box center [657, 125] width 63 height 14
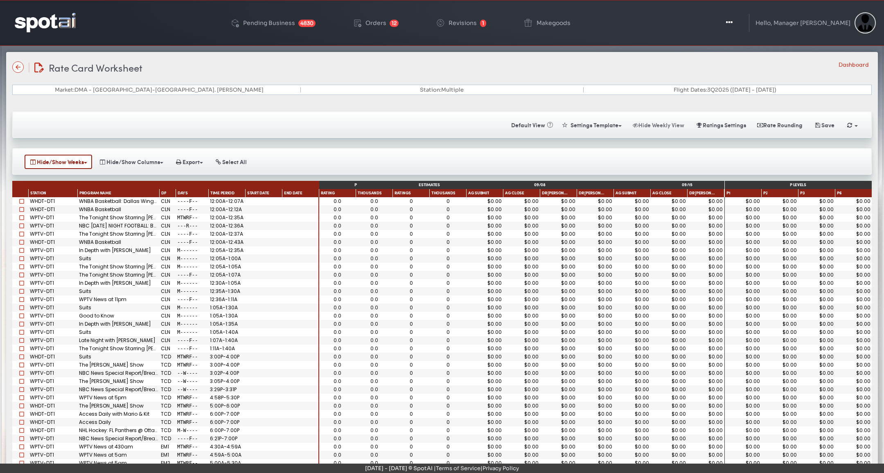
click at [666, 124] on button "Hide Weekly View" at bounding box center [658, 125] width 61 height 14
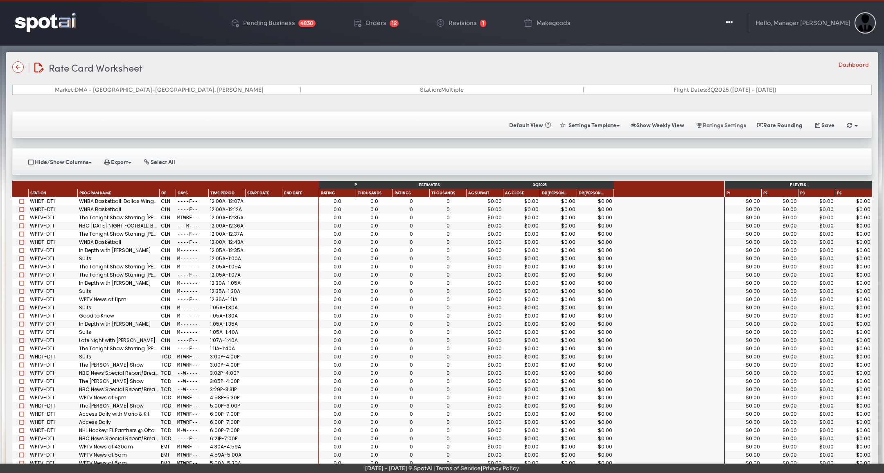
click at [731, 122] on button "Ratings Settings" at bounding box center [721, 125] width 61 height 14
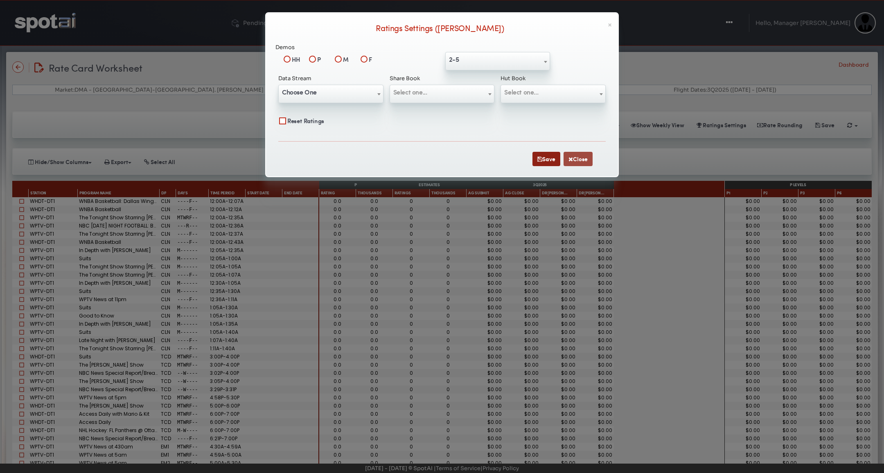
click at [586, 158] on button "Close" at bounding box center [578, 159] width 29 height 14
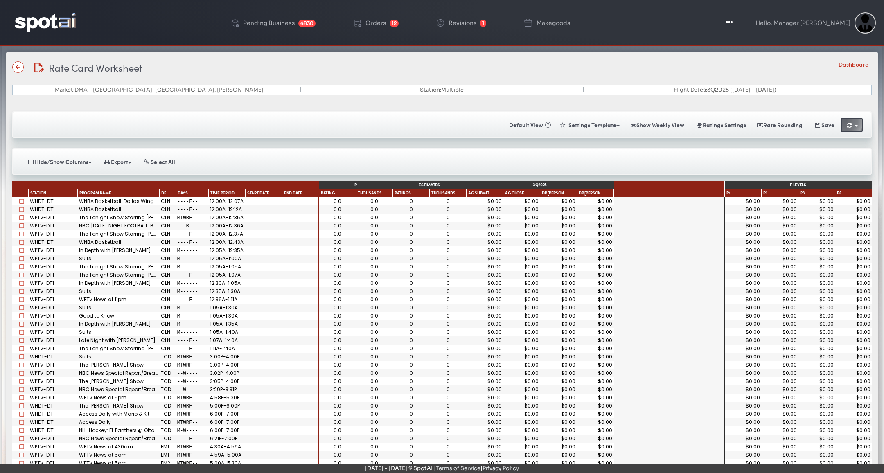
click at [846, 119] on button "Toggle Dropdown" at bounding box center [852, 125] width 22 height 14
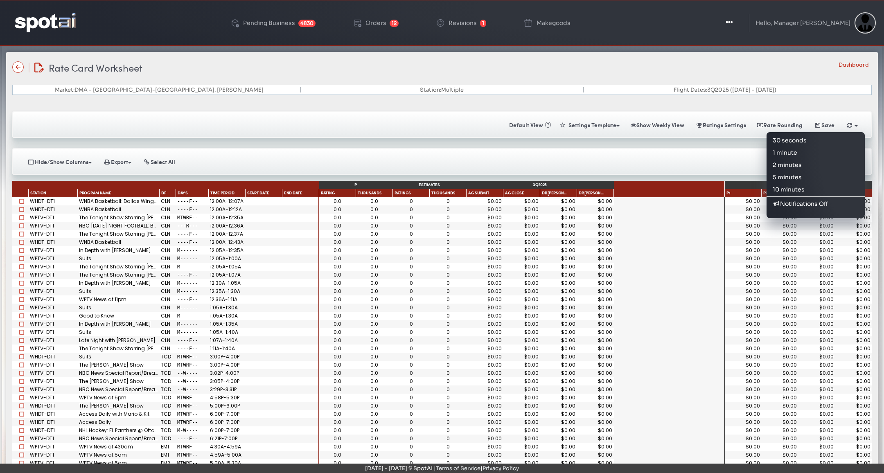
drag, startPoint x: 436, startPoint y: 128, endPoint x: 459, endPoint y: 129, distance: 22.6
click at [441, 129] on div "Saving Calculating Default View « Settings Template Make Template Templates Sho…" at bounding box center [442, 124] width 860 height 27
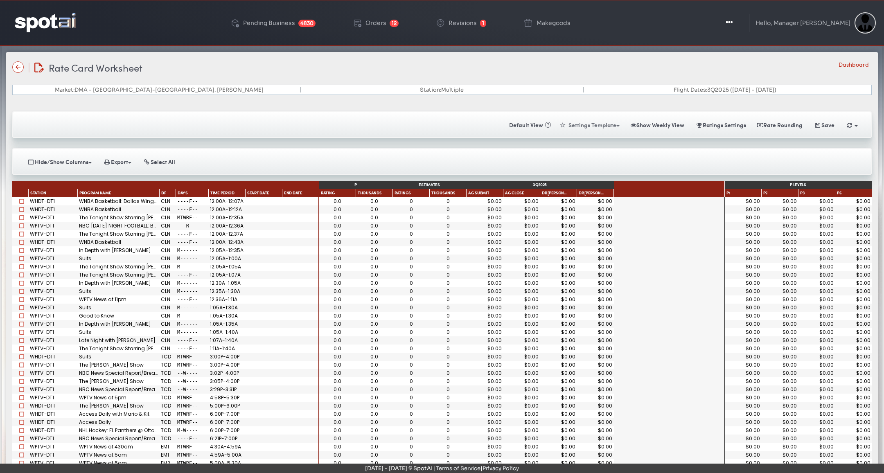
click at [585, 128] on button "Settings Template" at bounding box center [590, 125] width 70 height 14
click at [584, 149] on link "Templates" at bounding box center [604, 156] width 98 height 14
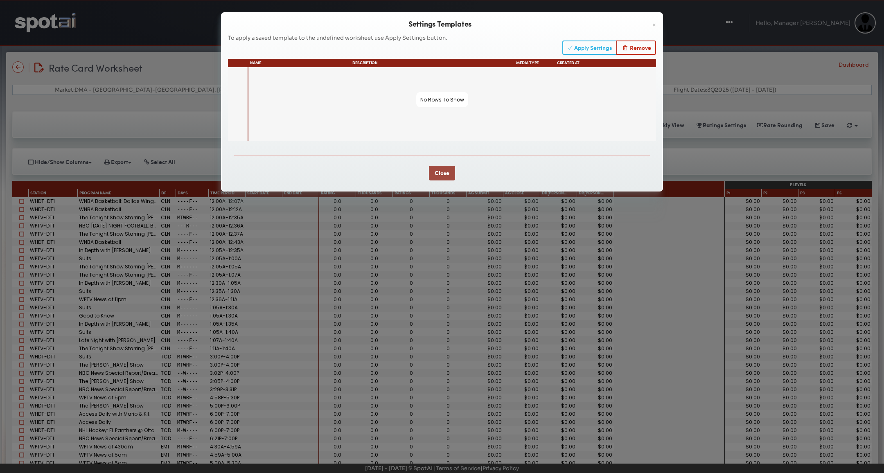
click at [441, 171] on button "Close" at bounding box center [442, 173] width 26 height 15
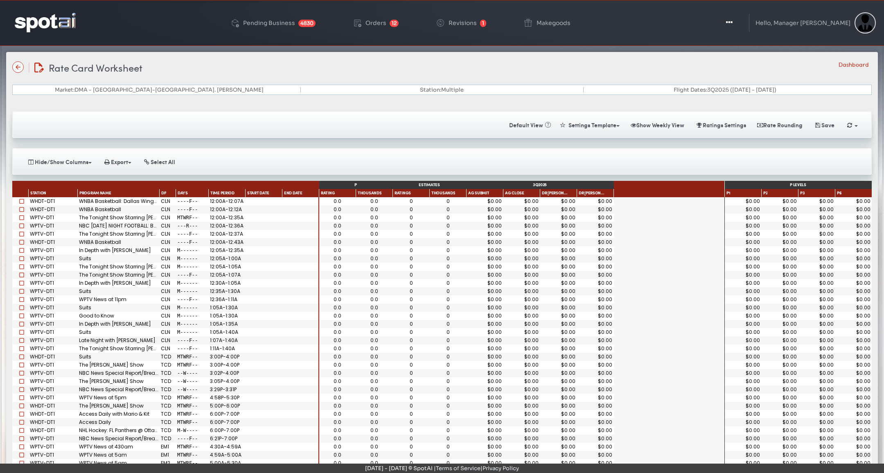
click at [53, 16] on img at bounding box center [45, 22] width 61 height 19
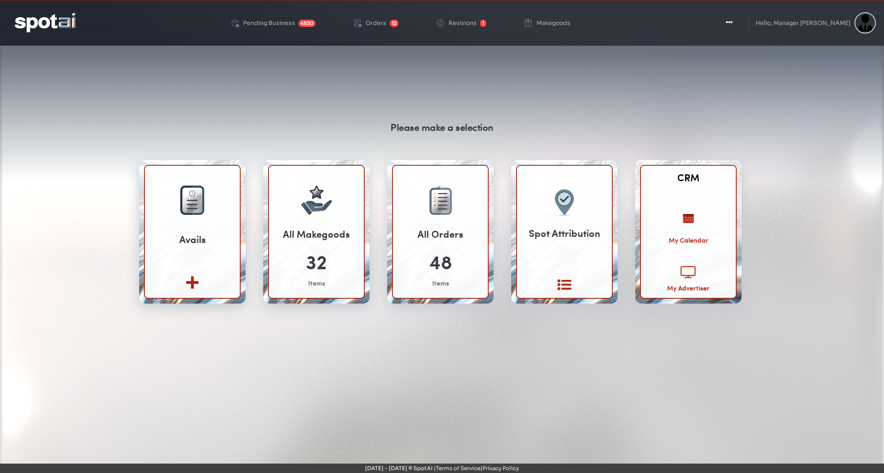
click at [688, 277] on icon at bounding box center [689, 272] width 16 height 14
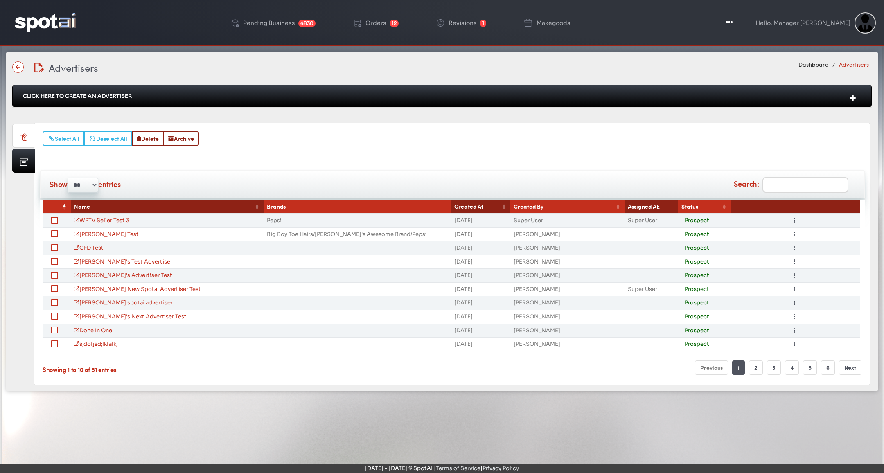
click at [114, 223] on td "WPTV Seller Test 3" at bounding box center [167, 221] width 193 height 14
click at [114, 210] on th "Name" at bounding box center [167, 207] width 193 height 14
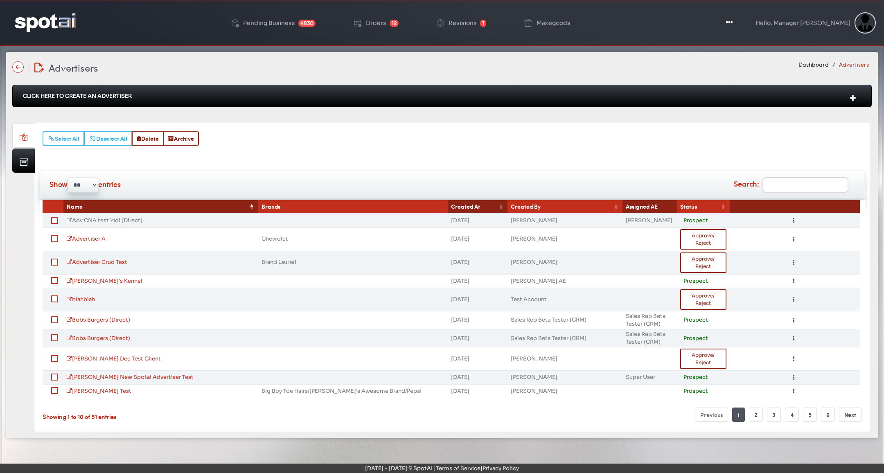
click at [116, 219] on link "Adv CNA test Yidi (Direct)" at bounding box center [105, 220] width 76 height 7
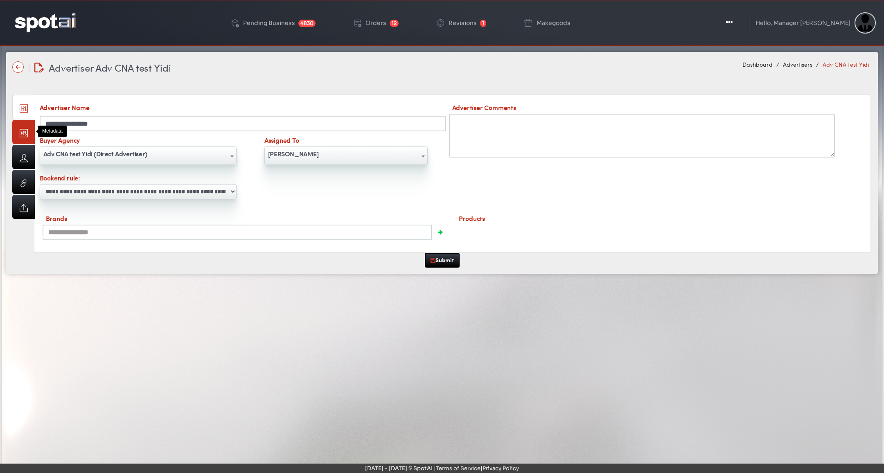
click at [29, 130] on link at bounding box center [23, 132] width 23 height 24
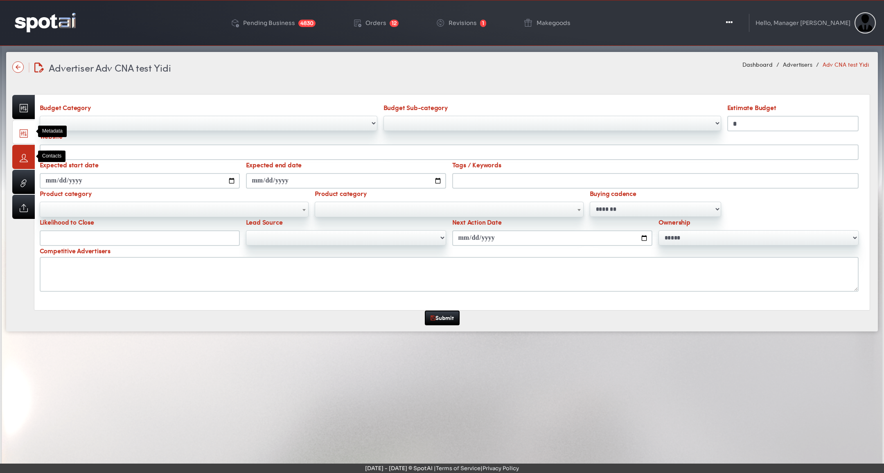
click at [34, 154] on link at bounding box center [23, 157] width 23 height 24
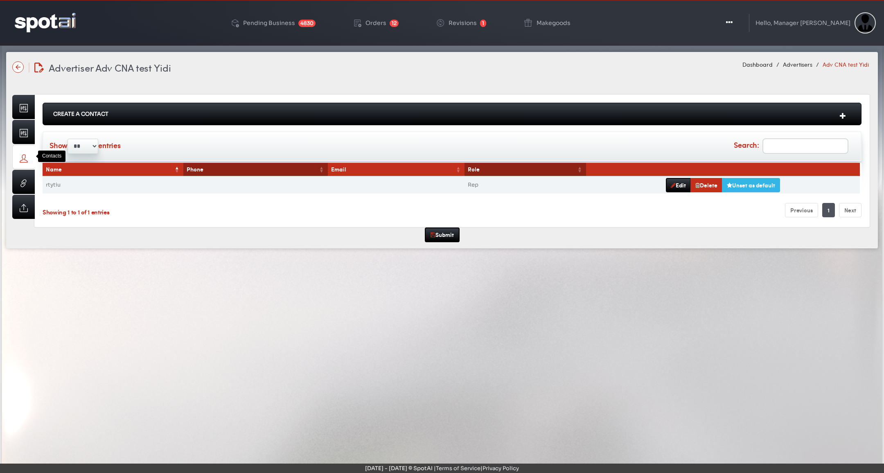
click at [26, 147] on link at bounding box center [23, 157] width 23 height 24
click at [27, 140] on link at bounding box center [23, 132] width 23 height 24
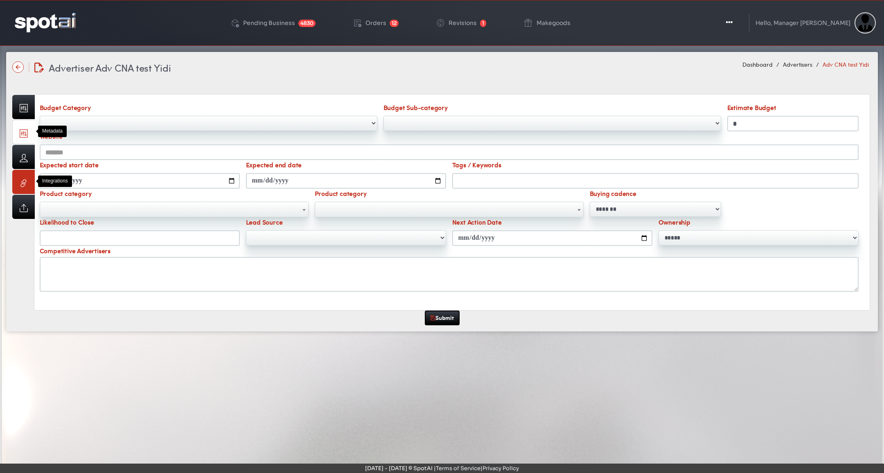
click at [26, 181] on link at bounding box center [23, 182] width 23 height 24
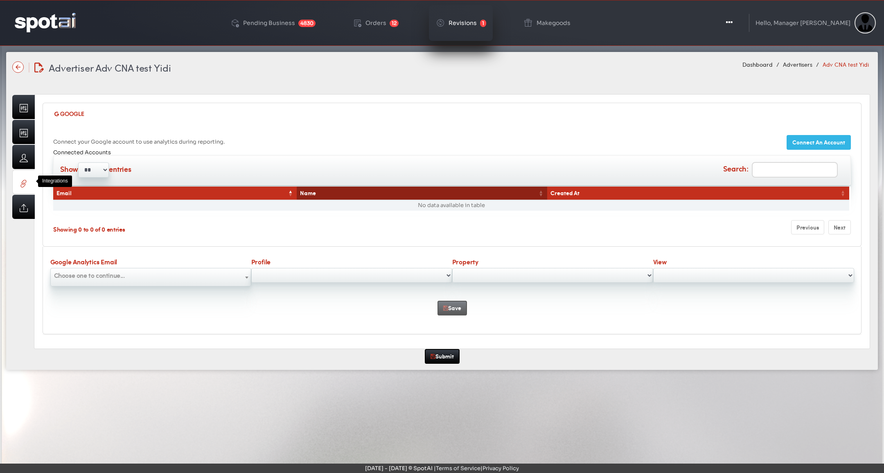
click at [467, 27] on link "Revisions 1" at bounding box center [461, 23] width 64 height 36
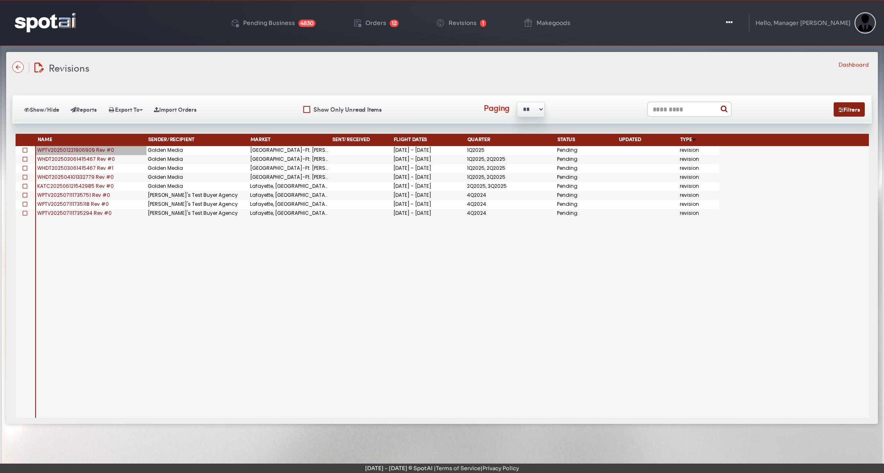
click at [97, 150] on span "WPTV202501221906909 Rev #0" at bounding box center [75, 150] width 77 height 7
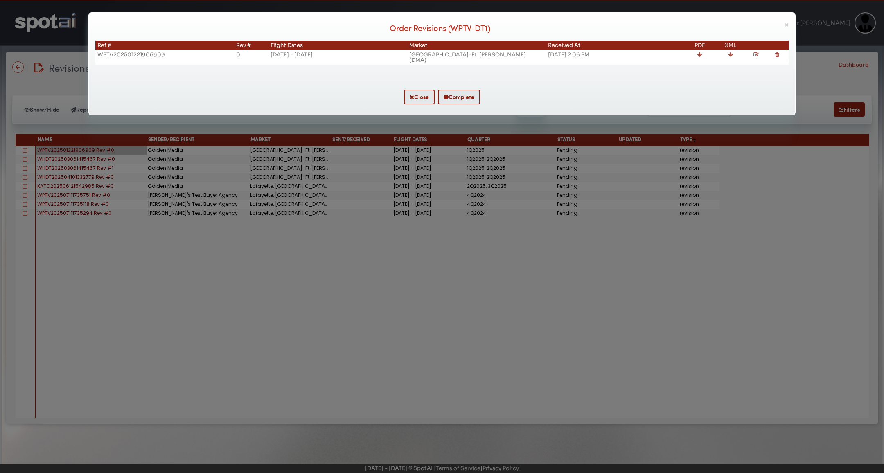
drag, startPoint x: 757, startPoint y: 53, endPoint x: 752, endPoint y: 56, distance: 5.3
click at [756, 54] on icon at bounding box center [756, 54] width 5 height 5
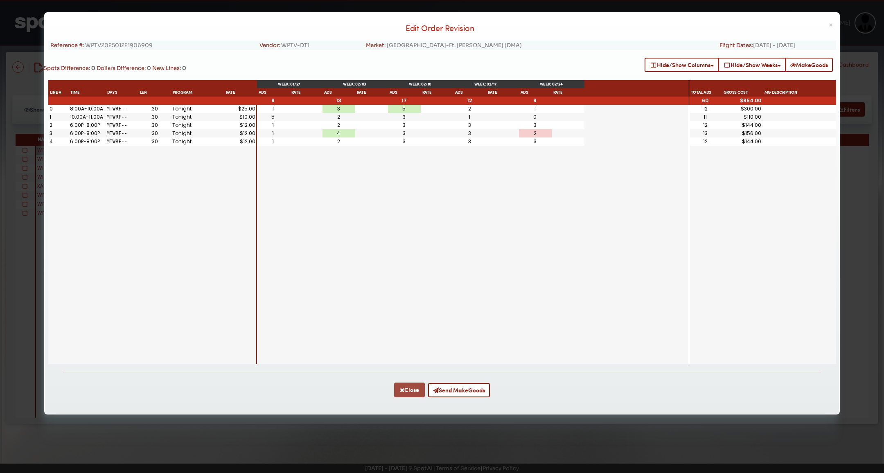
drag, startPoint x: 407, startPoint y: 384, endPoint x: 423, endPoint y: 361, distance: 28.3
click at [408, 384] on button "Close" at bounding box center [409, 390] width 31 height 15
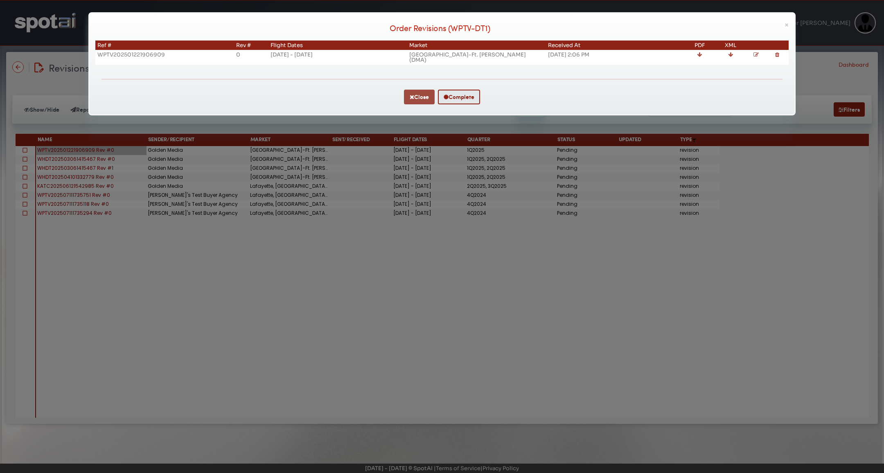
click at [426, 92] on button "Close" at bounding box center [419, 97] width 31 height 15
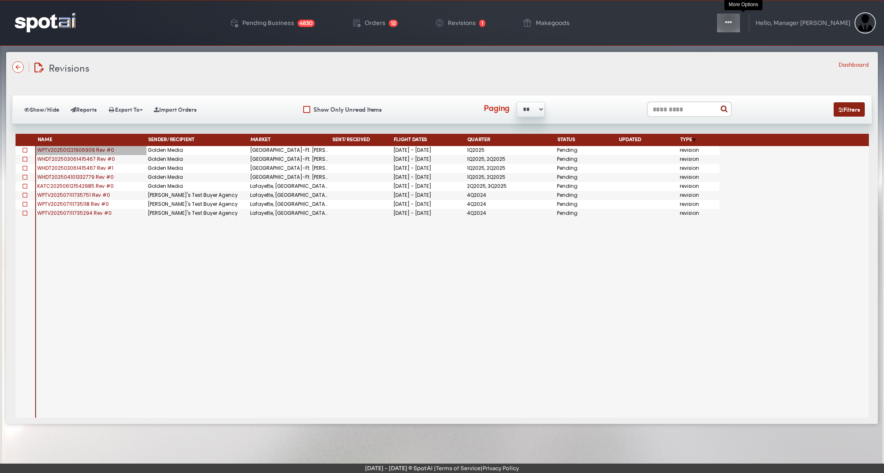
click at [732, 18] on icon "button" at bounding box center [728, 22] width 7 height 8
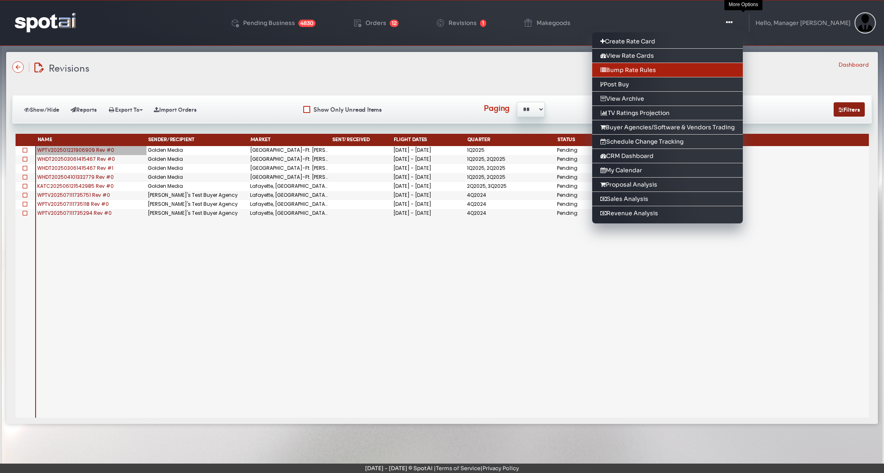
click at [721, 65] on link "Bump Rate Rules" at bounding box center [667, 70] width 151 height 14
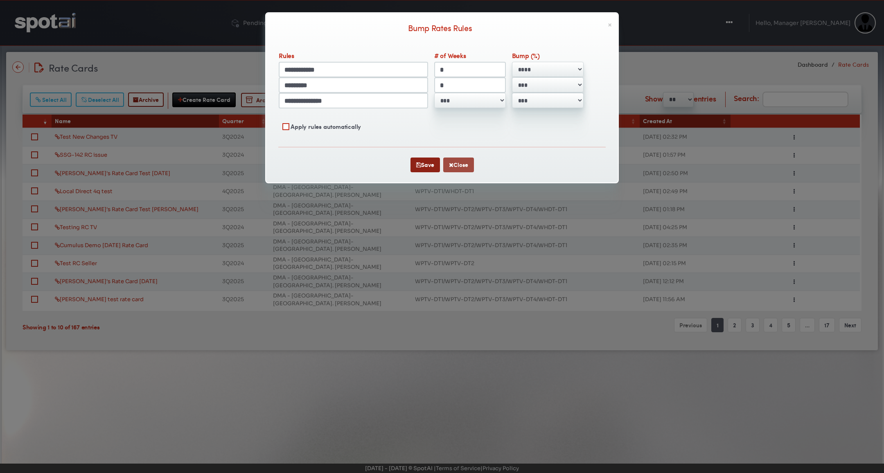
click at [456, 163] on button "Close" at bounding box center [458, 165] width 31 height 15
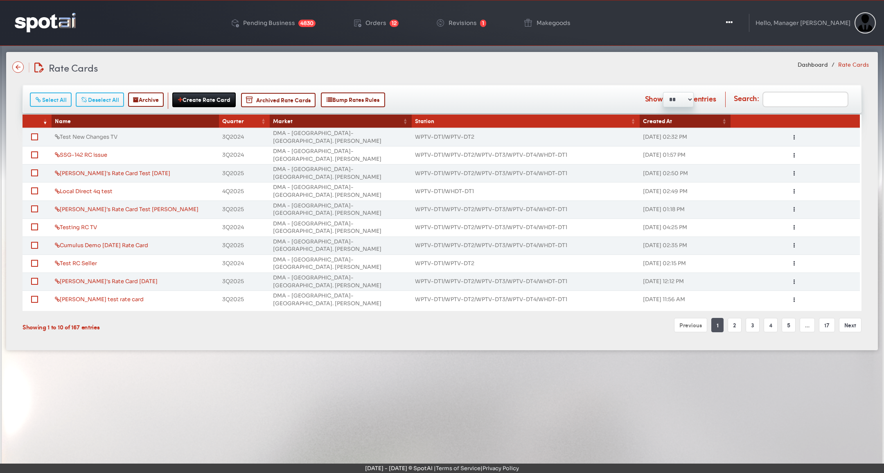
click at [91, 135] on link "Test New Changes TV" at bounding box center [86, 136] width 63 height 7
click at [81, 260] on link "Test RC Seller" at bounding box center [76, 263] width 42 height 7
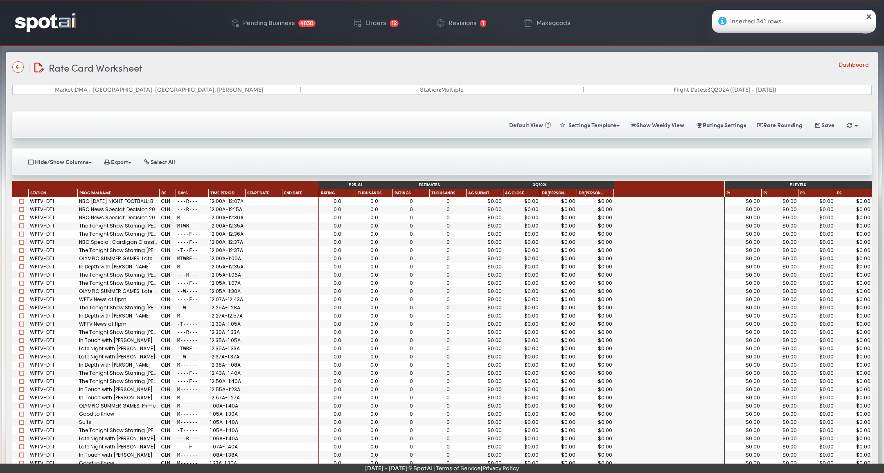
click at [869, 14] on div "×" at bounding box center [869, 16] width 8 height 8
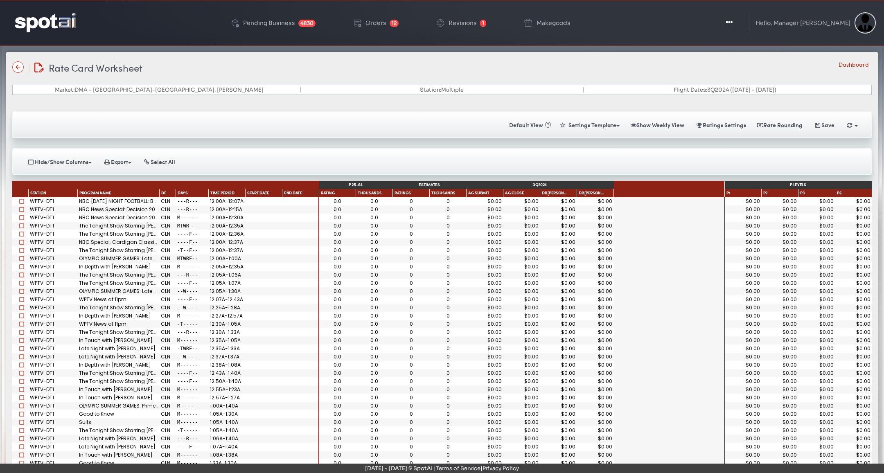
click at [43, 20] on img at bounding box center [45, 22] width 61 height 19
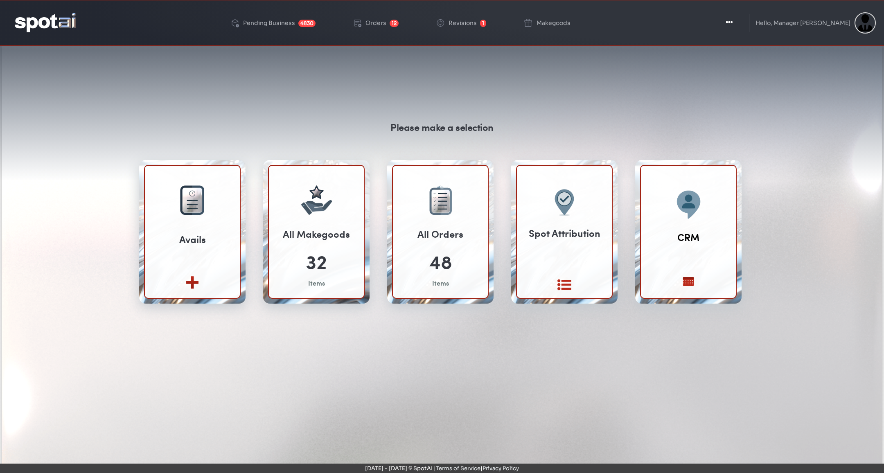
click at [317, 228] on div "All Makegoods" at bounding box center [316, 234] width 67 height 14
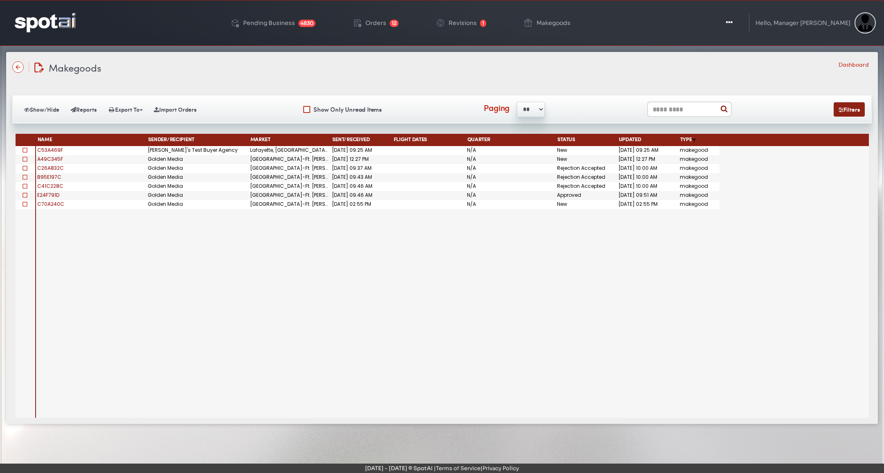
click at [56, 149] on span "C53A469F" at bounding box center [50, 150] width 26 height 7
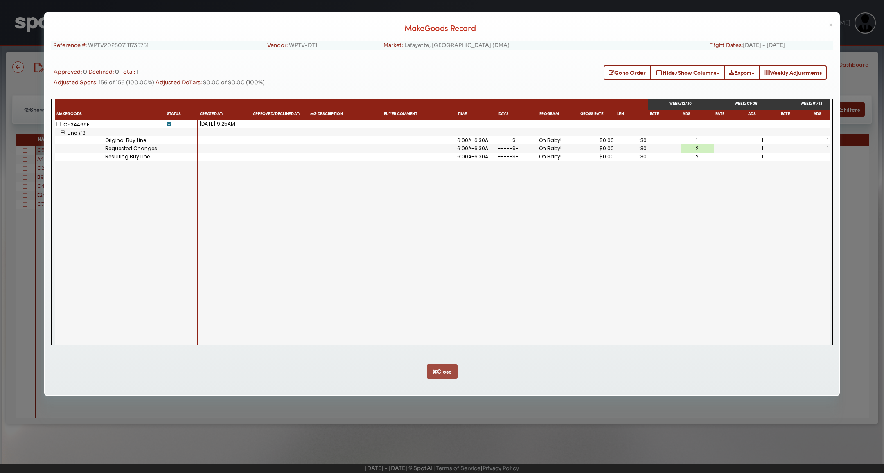
click at [456, 367] on button "Close" at bounding box center [442, 371] width 31 height 15
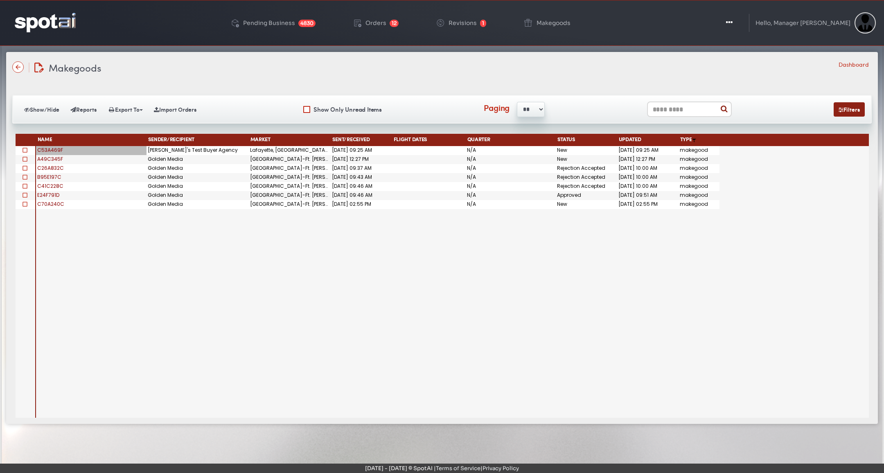
click at [51, 157] on span "A49C345F" at bounding box center [50, 159] width 26 height 7
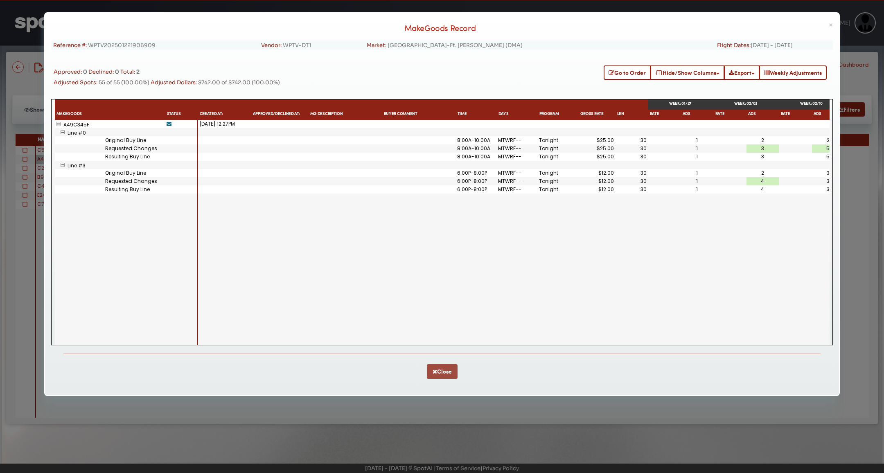
click at [441, 368] on button "Close" at bounding box center [442, 371] width 31 height 15
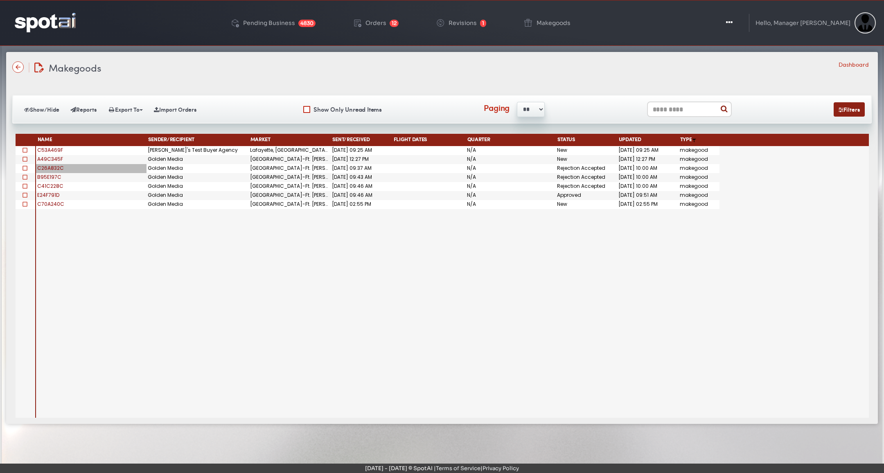
click at [48, 168] on span "C26A832C" at bounding box center [50, 168] width 27 height 7
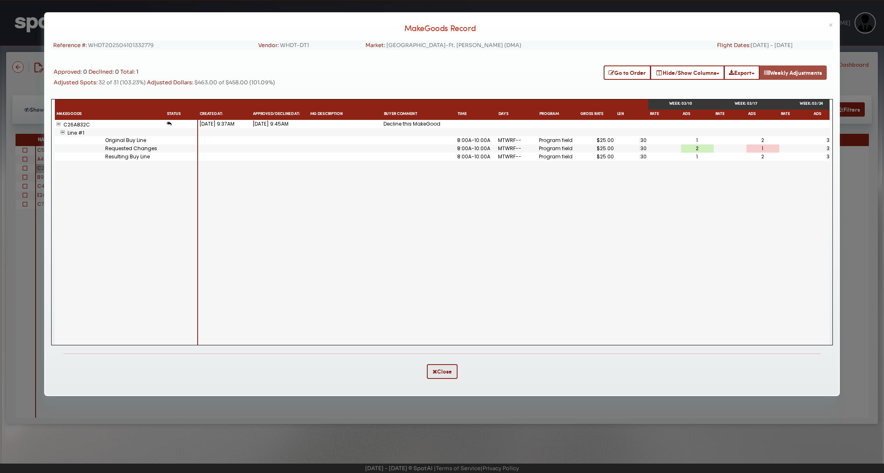
click at [801, 75] on button "Weekly Adjustments" at bounding box center [793, 73] width 68 height 14
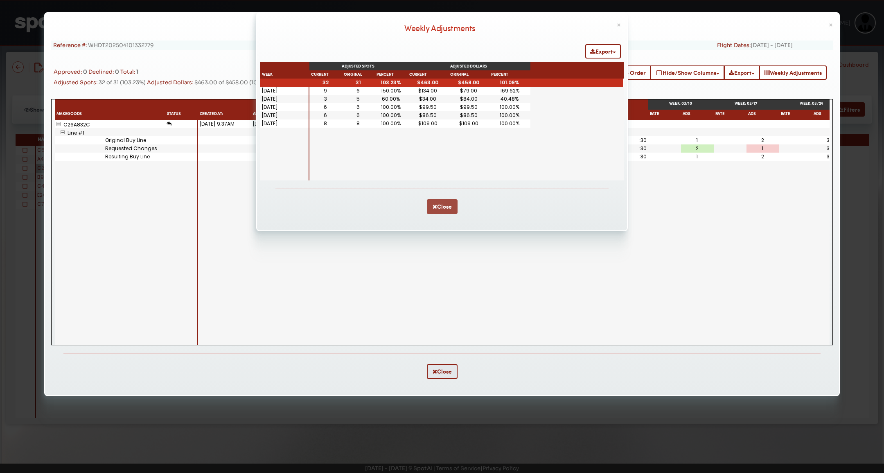
click at [448, 208] on button "Close" at bounding box center [442, 206] width 31 height 15
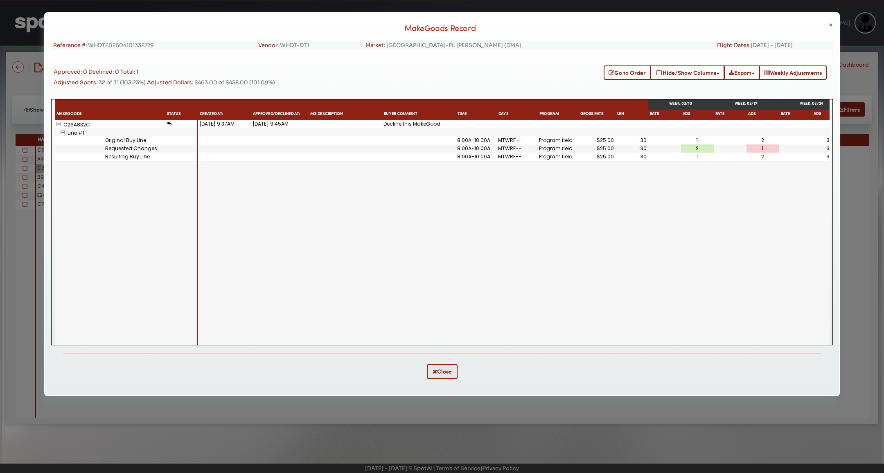
click at [830, 24] on span "×" at bounding box center [831, 24] width 4 height 9
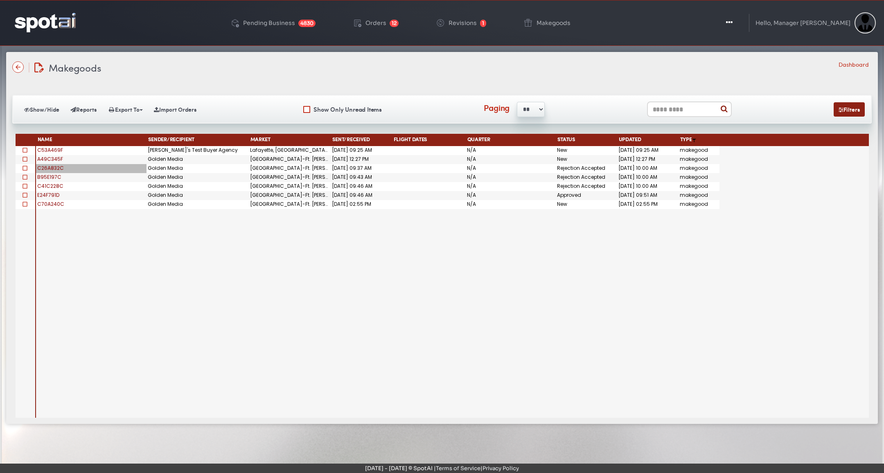
click at [54, 195] on span "E24F791D" at bounding box center [48, 195] width 22 height 7
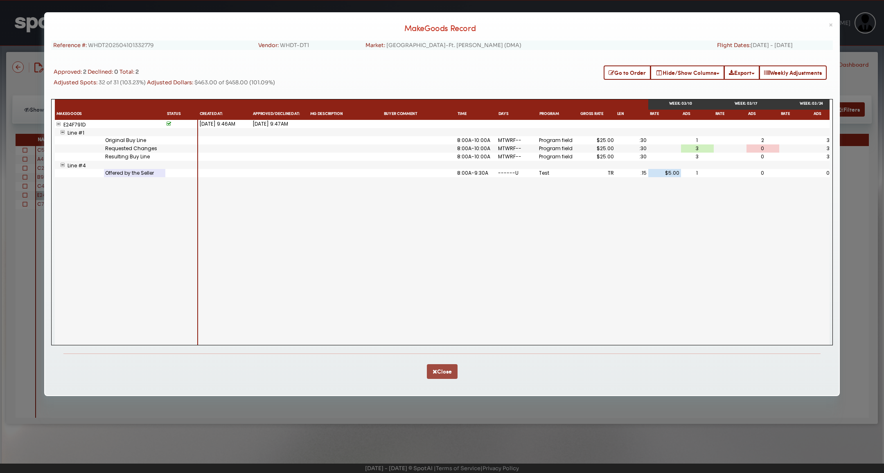
click at [443, 372] on button "Close" at bounding box center [442, 371] width 31 height 15
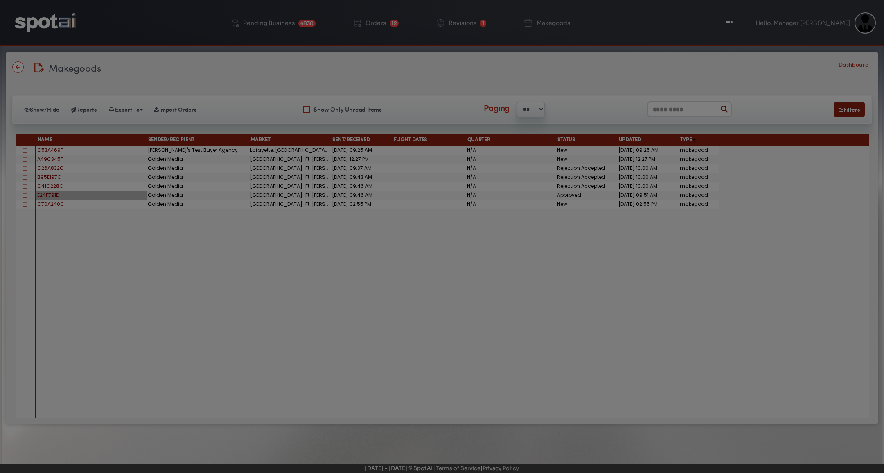
scroll to position [0, 0]
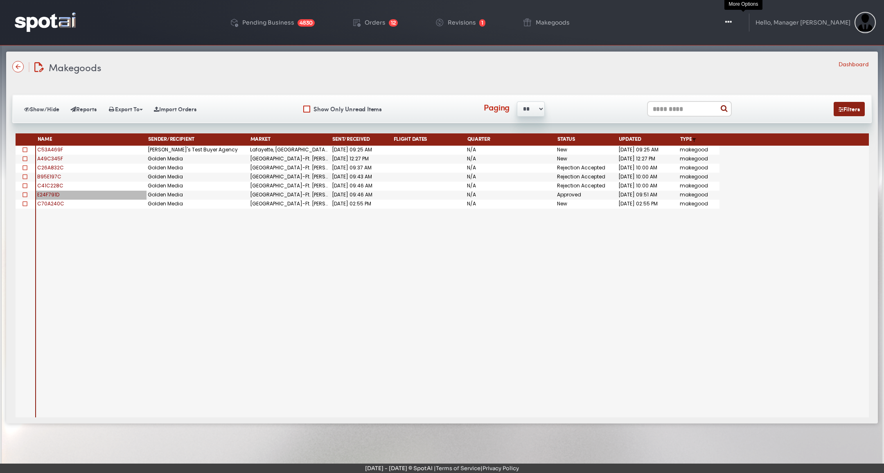
click at [741, 24] on button "Toggle Dropdown" at bounding box center [728, 22] width 25 height 20
click at [741, 21] on button "Toggle Dropdown" at bounding box center [728, 22] width 25 height 20
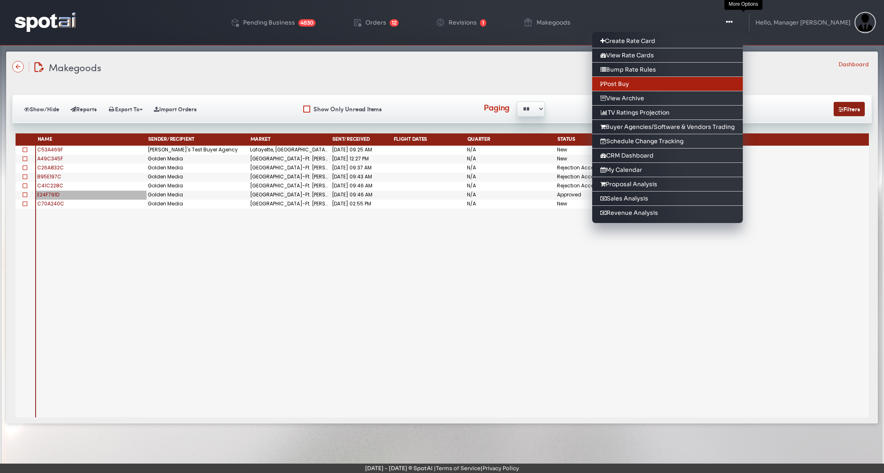
click at [702, 84] on link "Post Buy" at bounding box center [667, 84] width 151 height 14
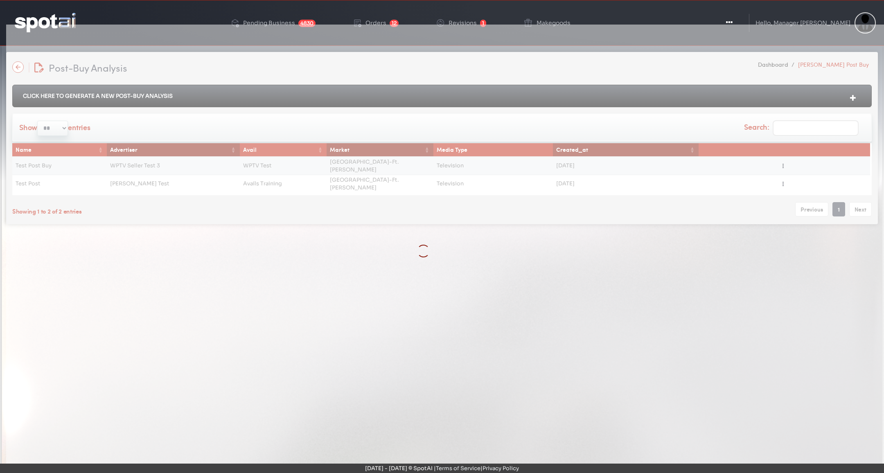
scroll to position [2, 0]
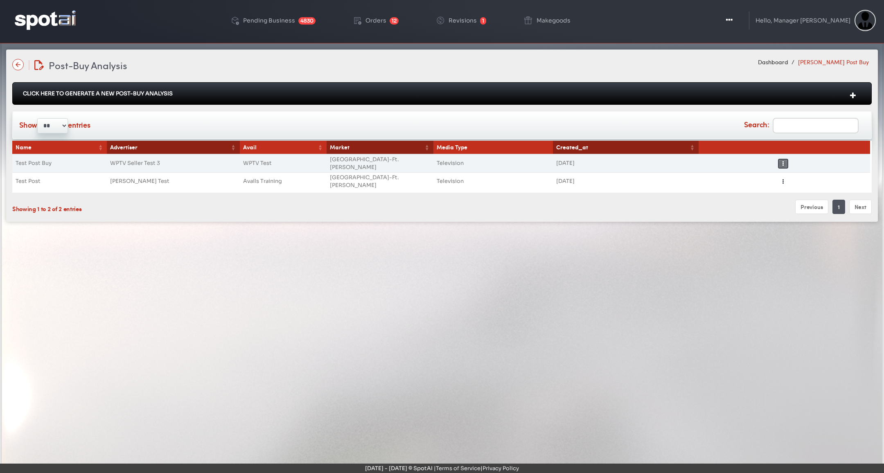
click at [783, 161] on icon "button" at bounding box center [783, 164] width 1 height 6
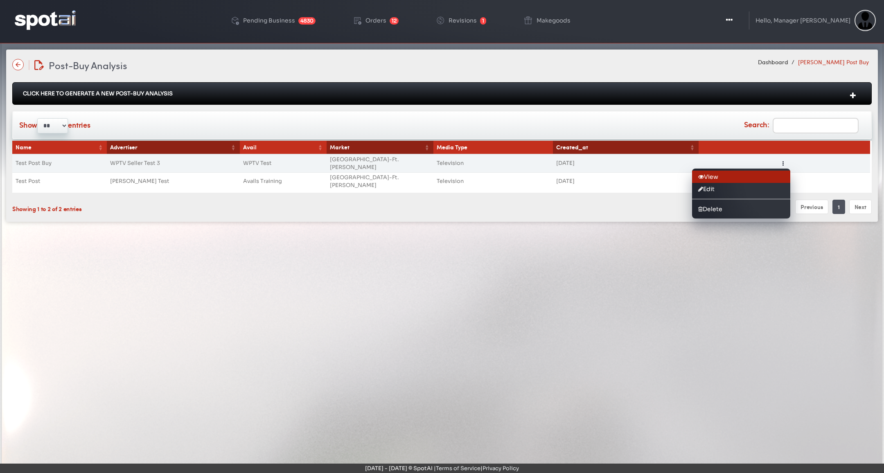
click at [767, 172] on link "View" at bounding box center [741, 177] width 98 height 12
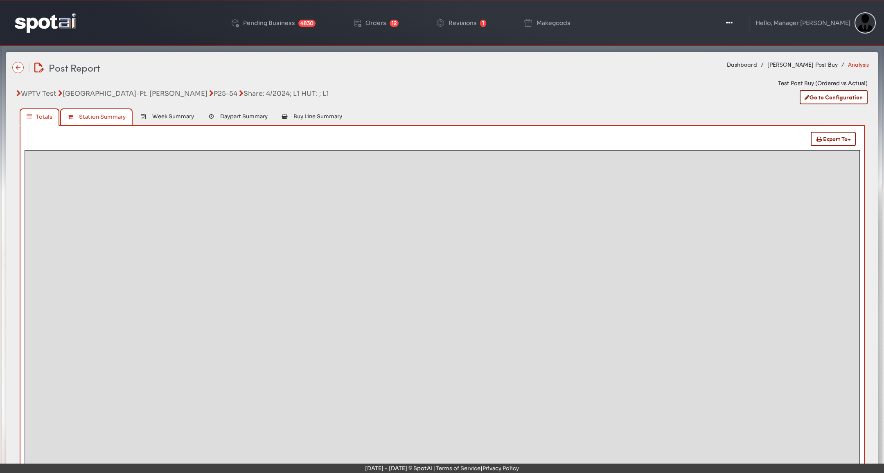
click at [97, 118] on span "Station Summary" at bounding box center [102, 116] width 47 height 7
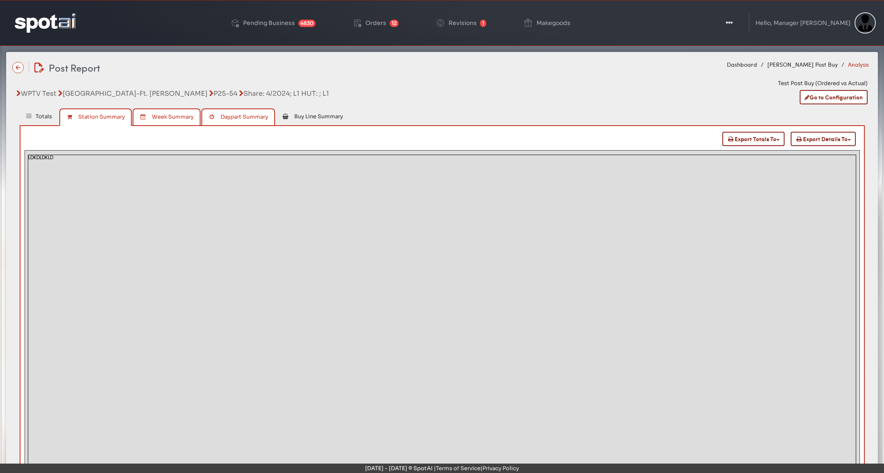
drag, startPoint x: 154, startPoint y: 118, endPoint x: 227, endPoint y: 120, distance: 73.7
click at [154, 118] on span "Week Summary" at bounding box center [173, 116] width 42 height 7
drag, startPoint x: 253, startPoint y: 119, endPoint x: 182, endPoint y: 116, distance: 71.3
click at [253, 120] on link "Daypart Summary" at bounding box center [238, 117] width 74 height 18
click at [148, 112] on link "Week Summary" at bounding box center [166, 117] width 68 height 18
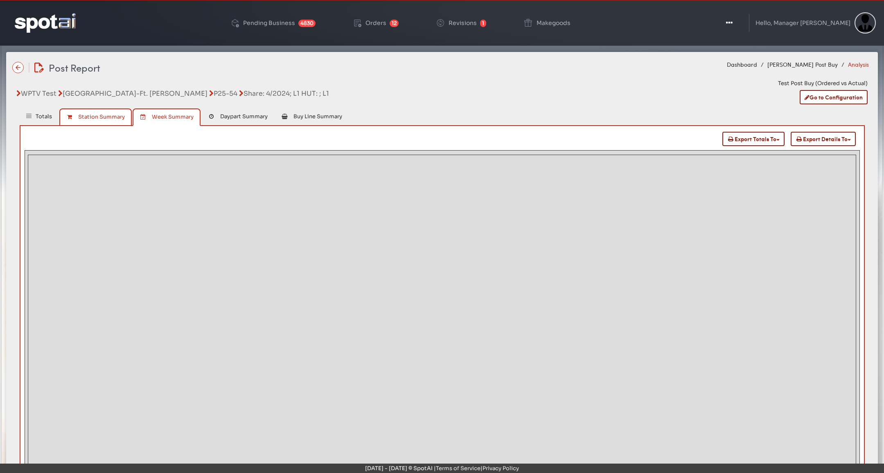
click at [104, 112] on link "Station Summary" at bounding box center [95, 117] width 73 height 18
click at [459, 23] on div "Revisions" at bounding box center [463, 23] width 28 height 6
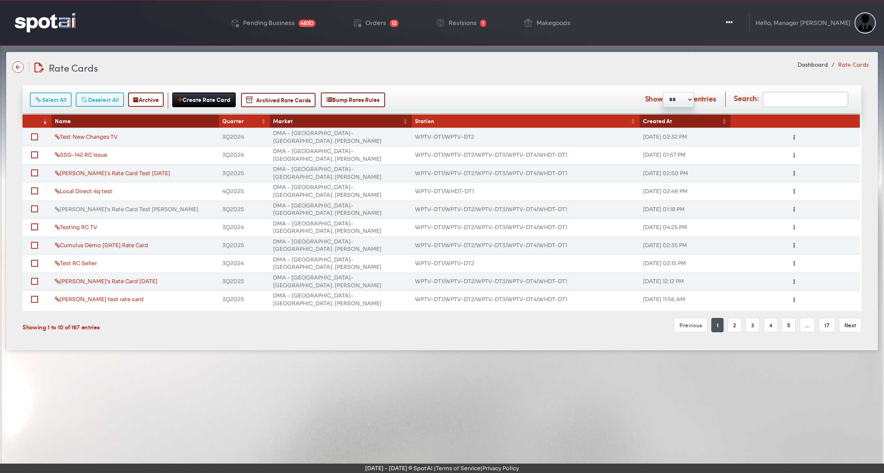
click at [111, 206] on link "[PERSON_NAME]'s Rate Card Test [PERSON_NAME]" at bounding box center [127, 209] width 144 height 7
